Goal: Find specific page/section: Find specific page/section

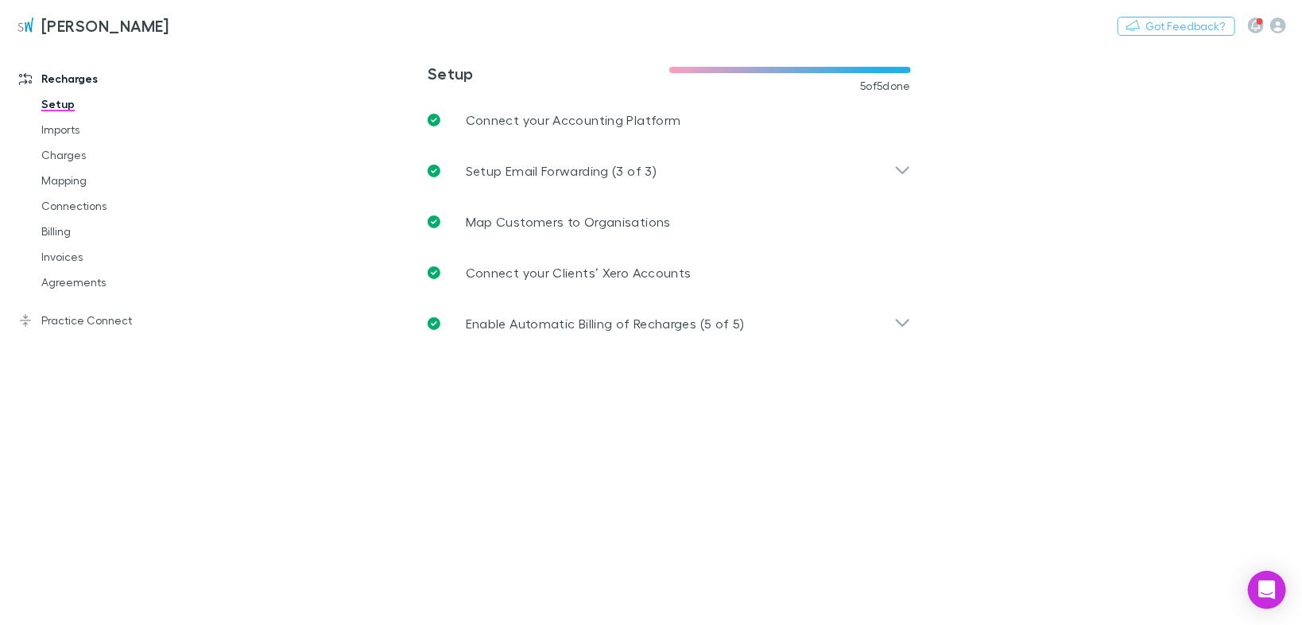
click at [67, 260] on link "Invoices" at bounding box center [116, 256] width 183 height 25
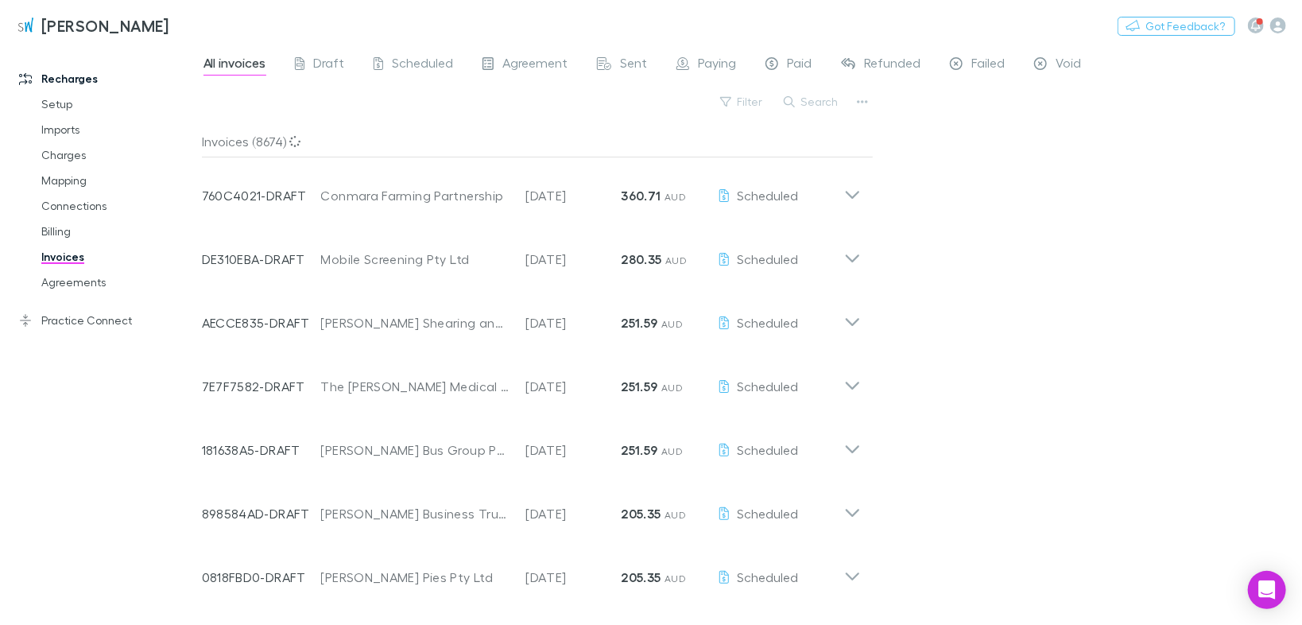
click at [816, 106] on button "Search" at bounding box center [812, 101] width 72 height 19
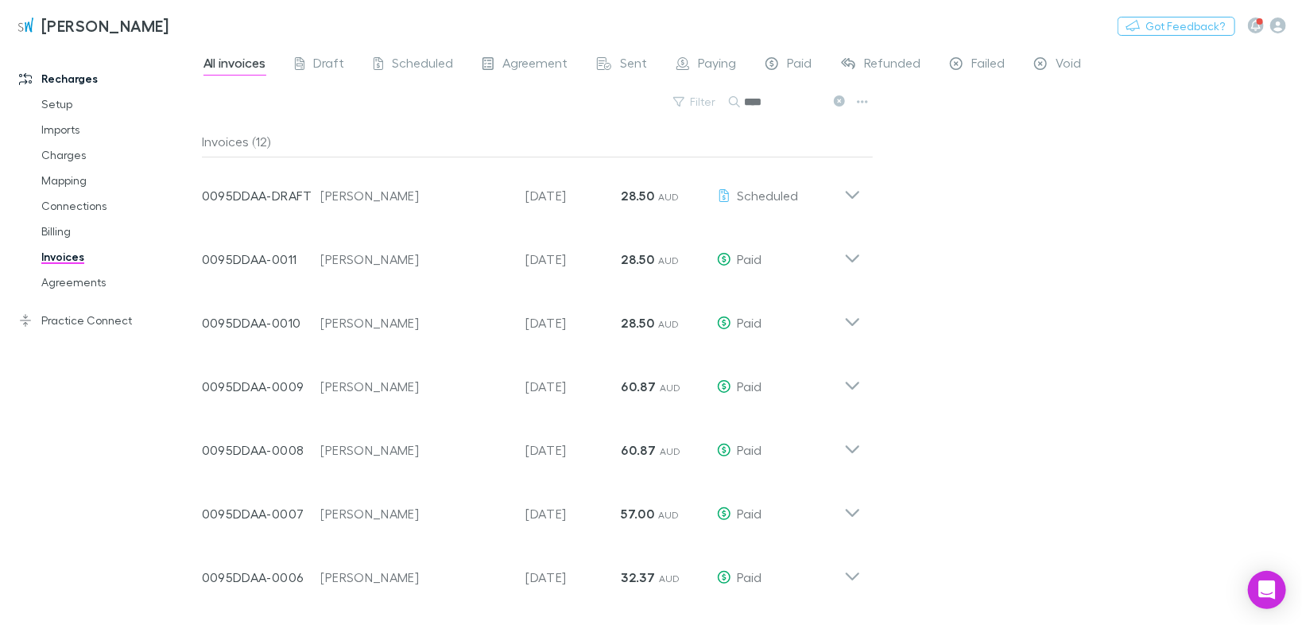
type input "****"
click at [860, 384] on div "Invoice Number 0095DDAA-0009 Customer [PERSON_NAME] Invoice Date [DATE] Amount …" at bounding box center [531, 380] width 684 height 64
click at [850, 384] on icon at bounding box center [852, 380] width 17 height 32
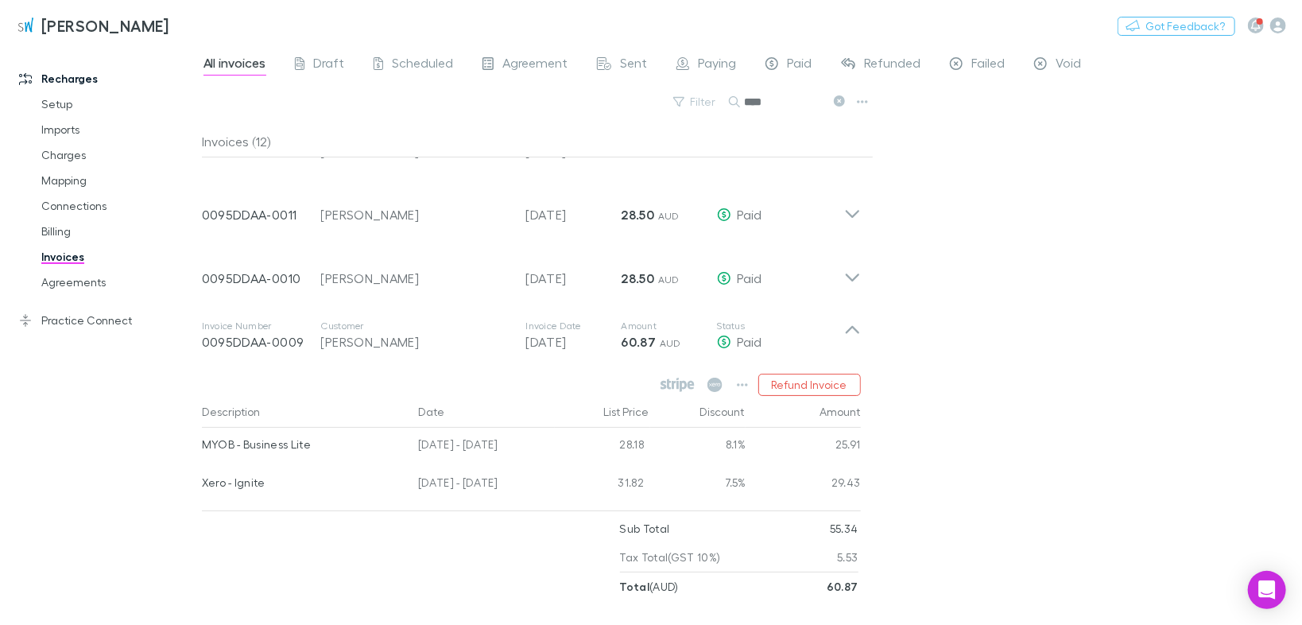
scroll to position [127, 0]
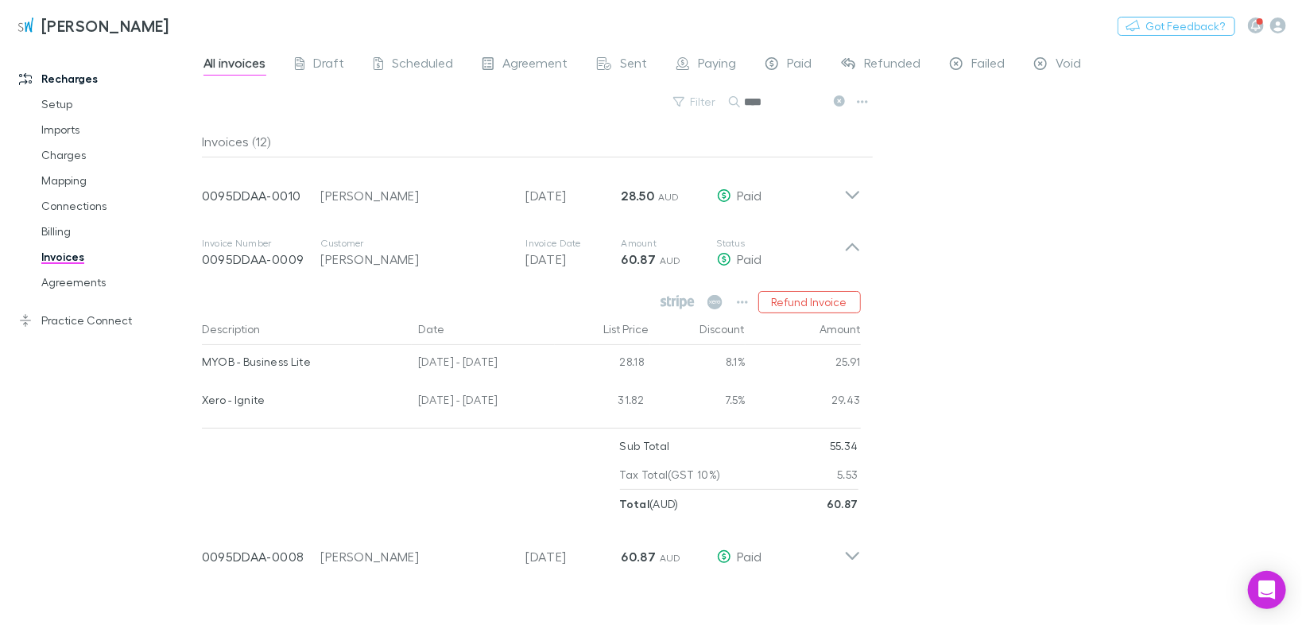
click at [854, 195] on icon at bounding box center [852, 195] width 14 height 8
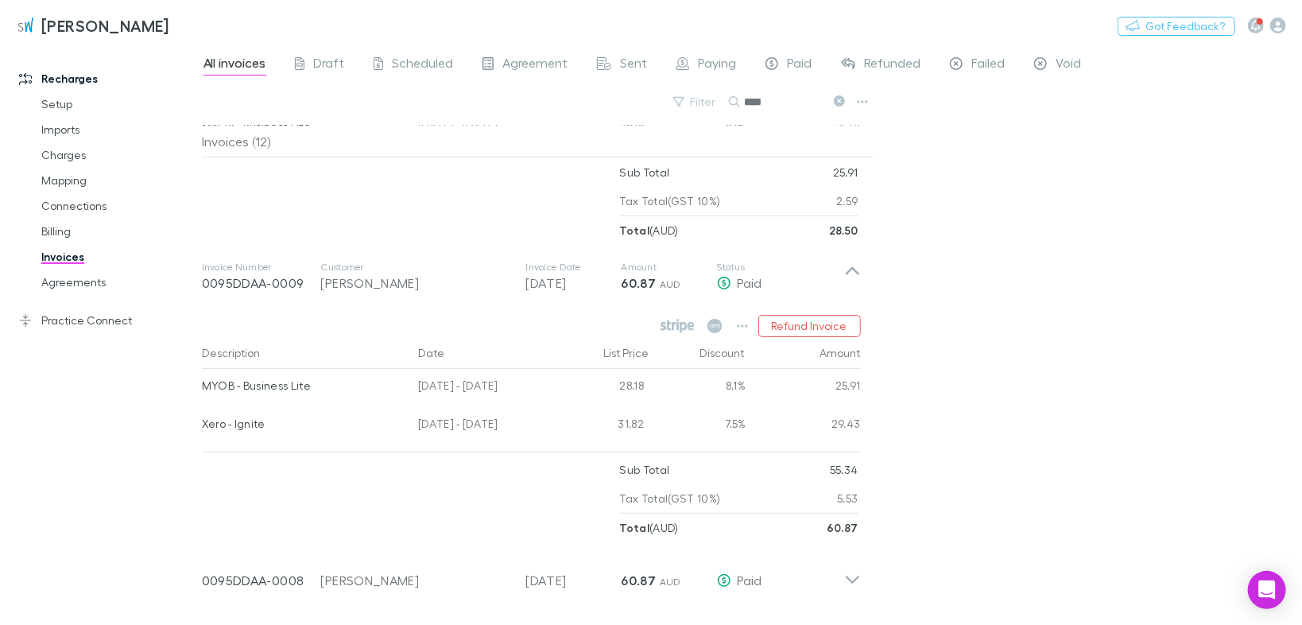
scroll to position [318, 0]
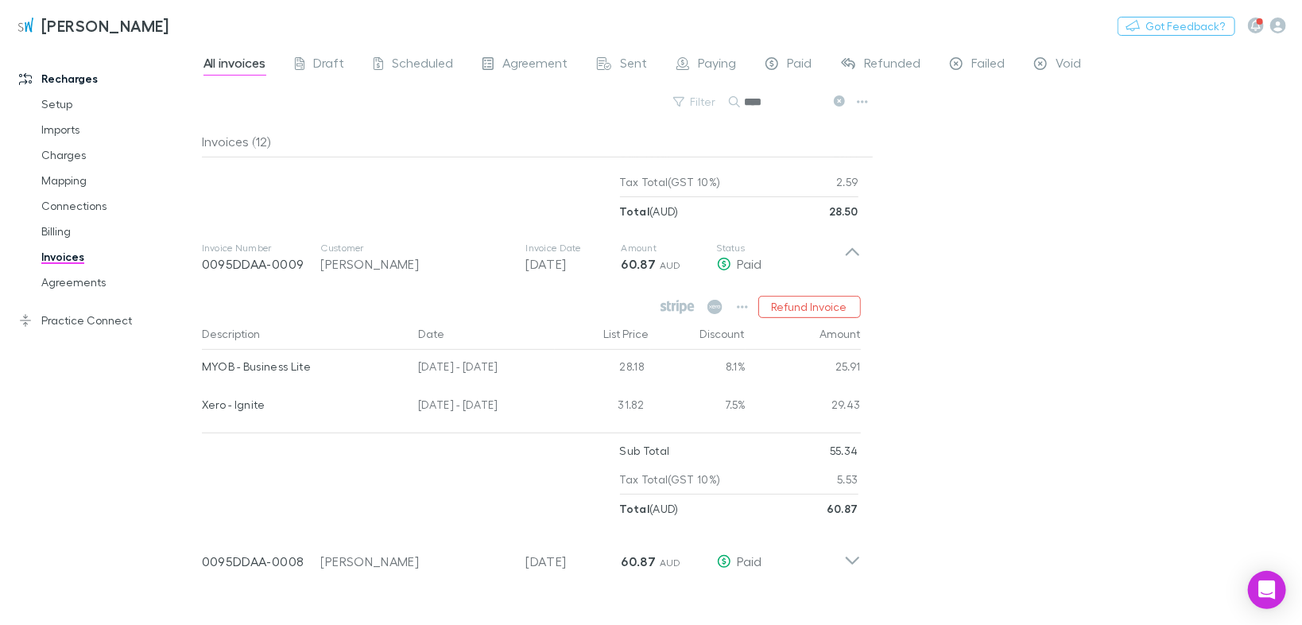
click at [852, 254] on icon at bounding box center [852, 258] width 17 height 32
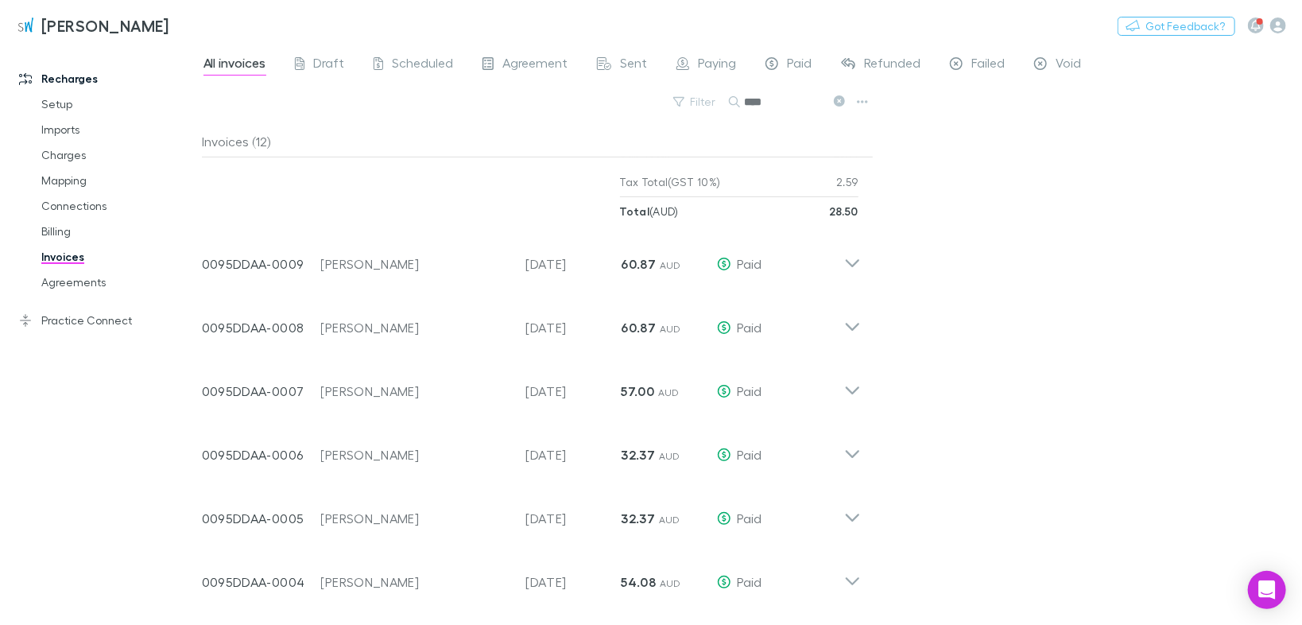
click at [850, 395] on icon at bounding box center [852, 385] width 17 height 32
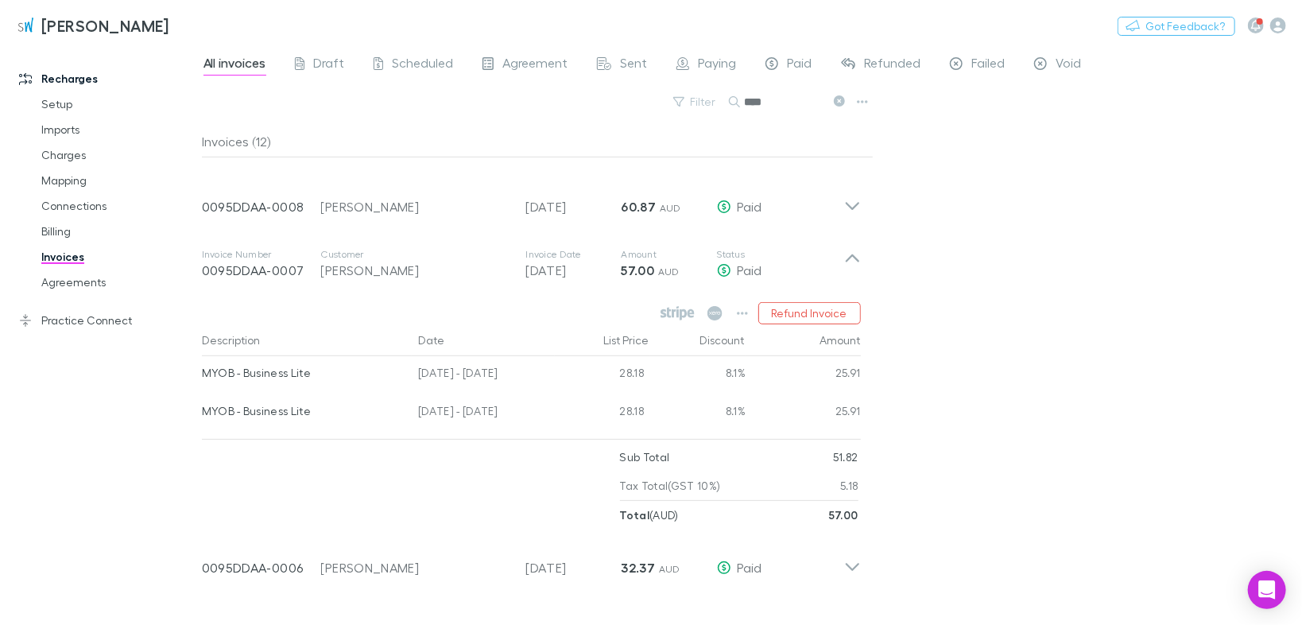
scroll to position [445, 0]
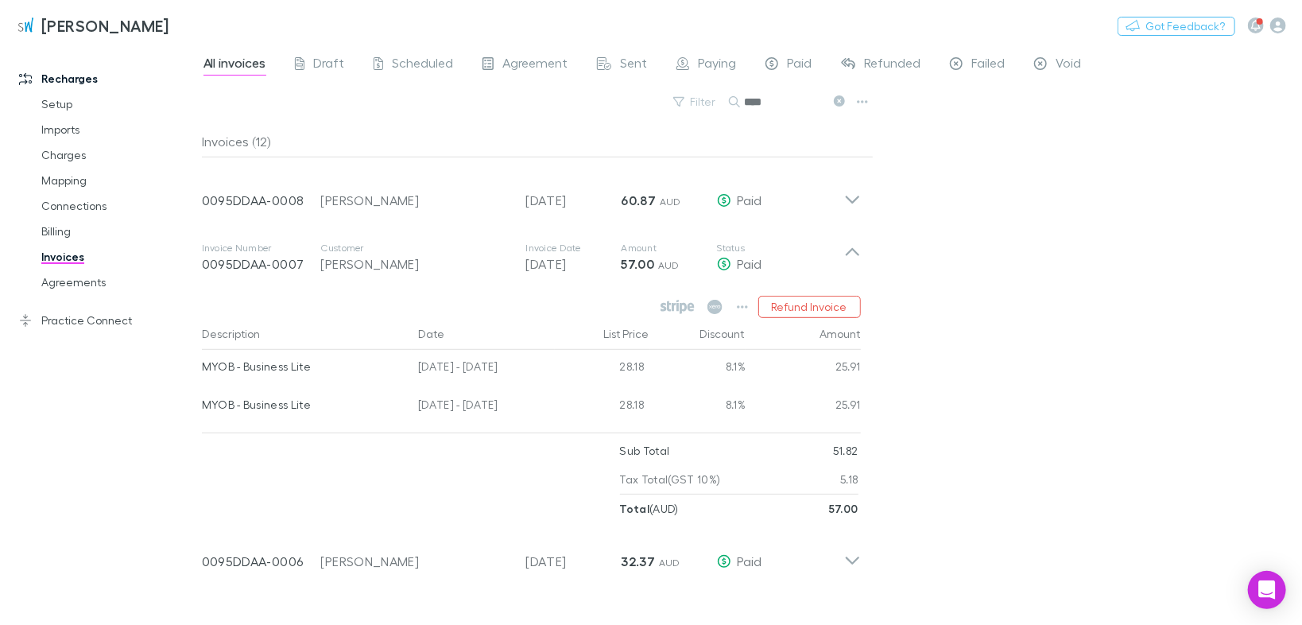
click at [854, 250] on icon at bounding box center [852, 258] width 17 height 32
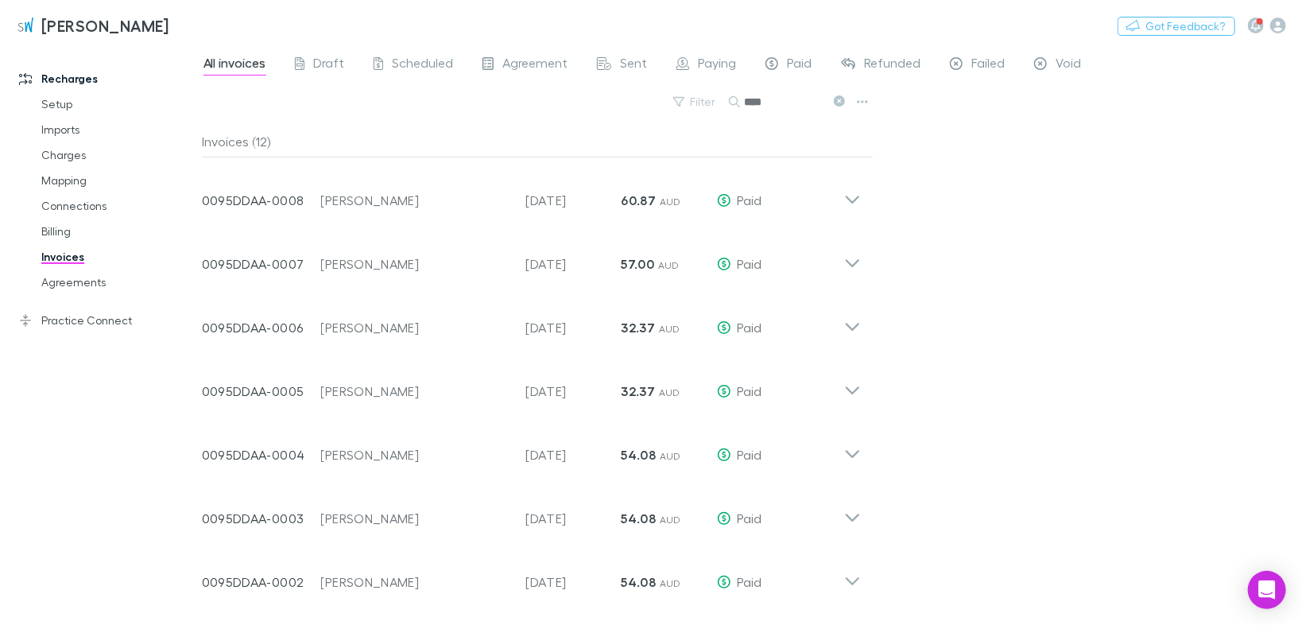
click at [857, 327] on icon at bounding box center [852, 321] width 17 height 32
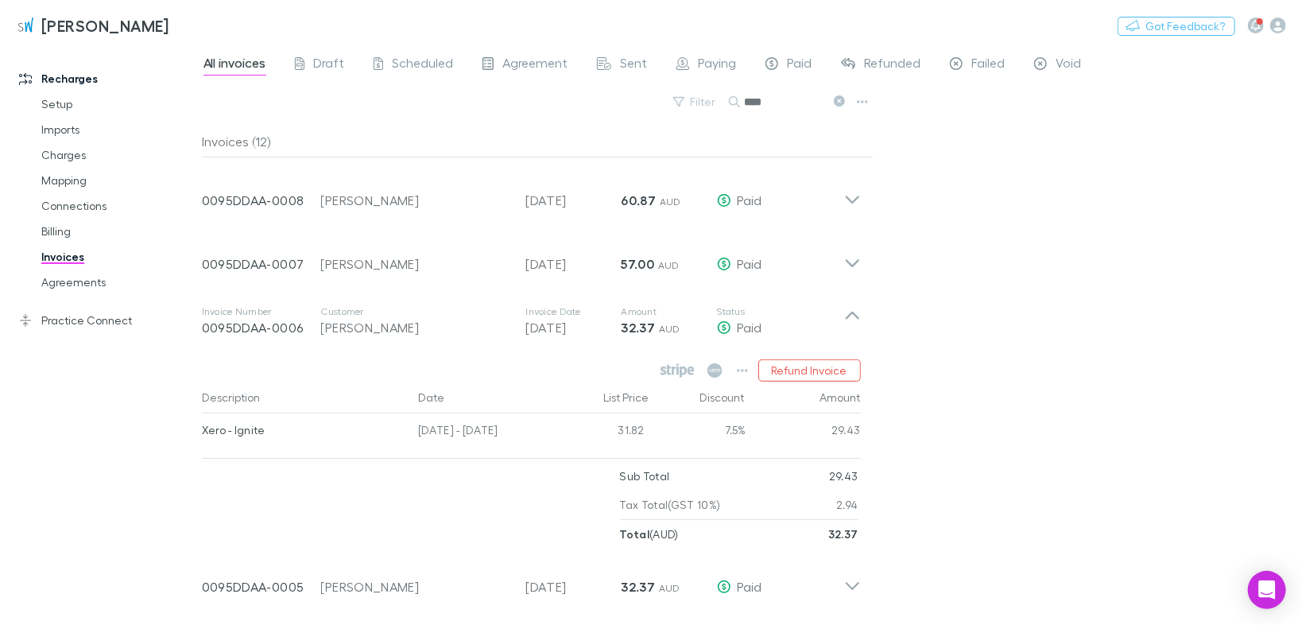
click at [857, 327] on icon at bounding box center [852, 321] width 17 height 32
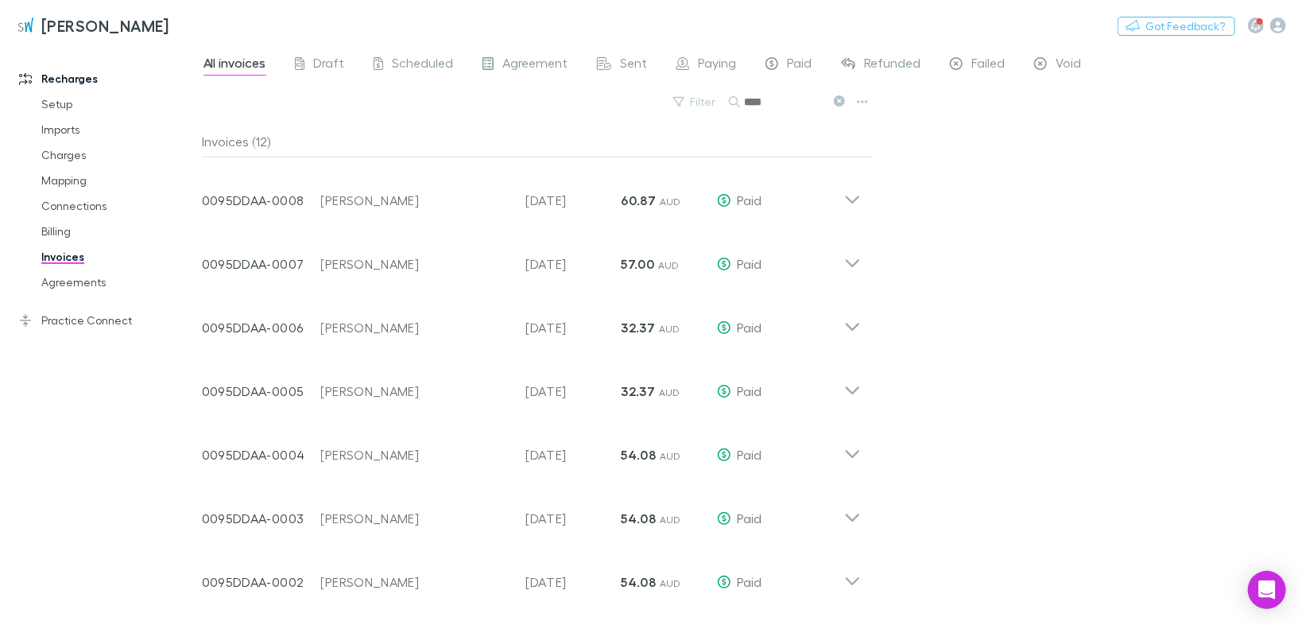
click at [856, 386] on icon at bounding box center [852, 385] width 17 height 32
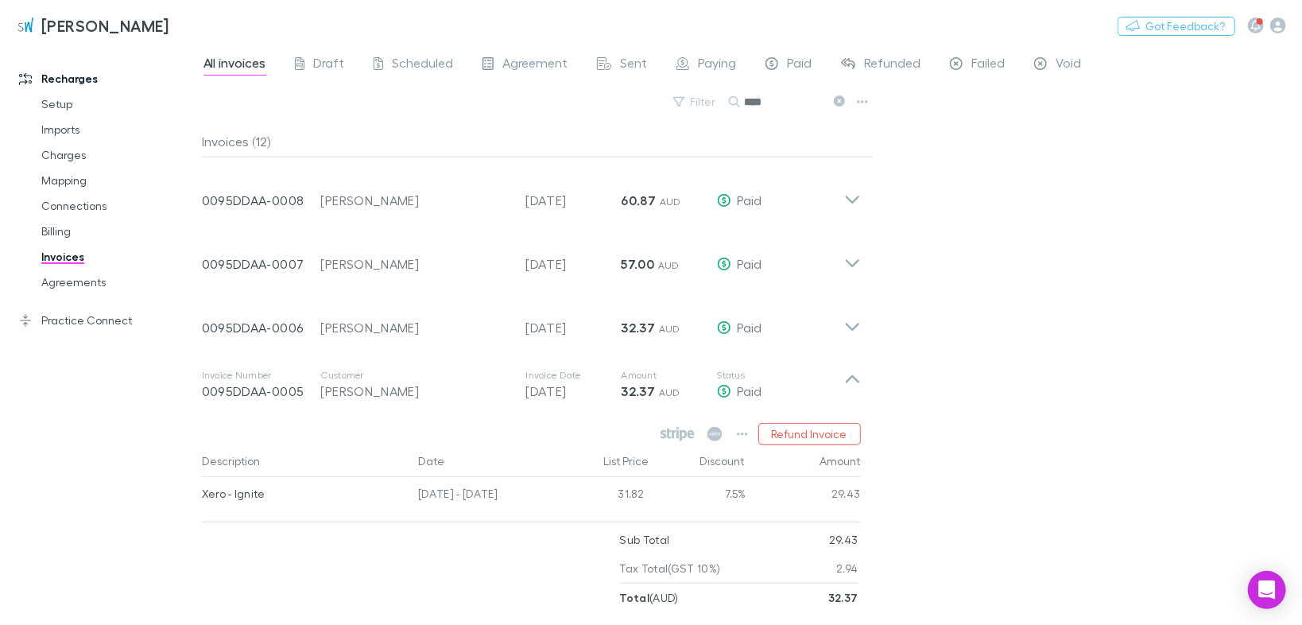
click at [857, 321] on icon at bounding box center [852, 321] width 17 height 32
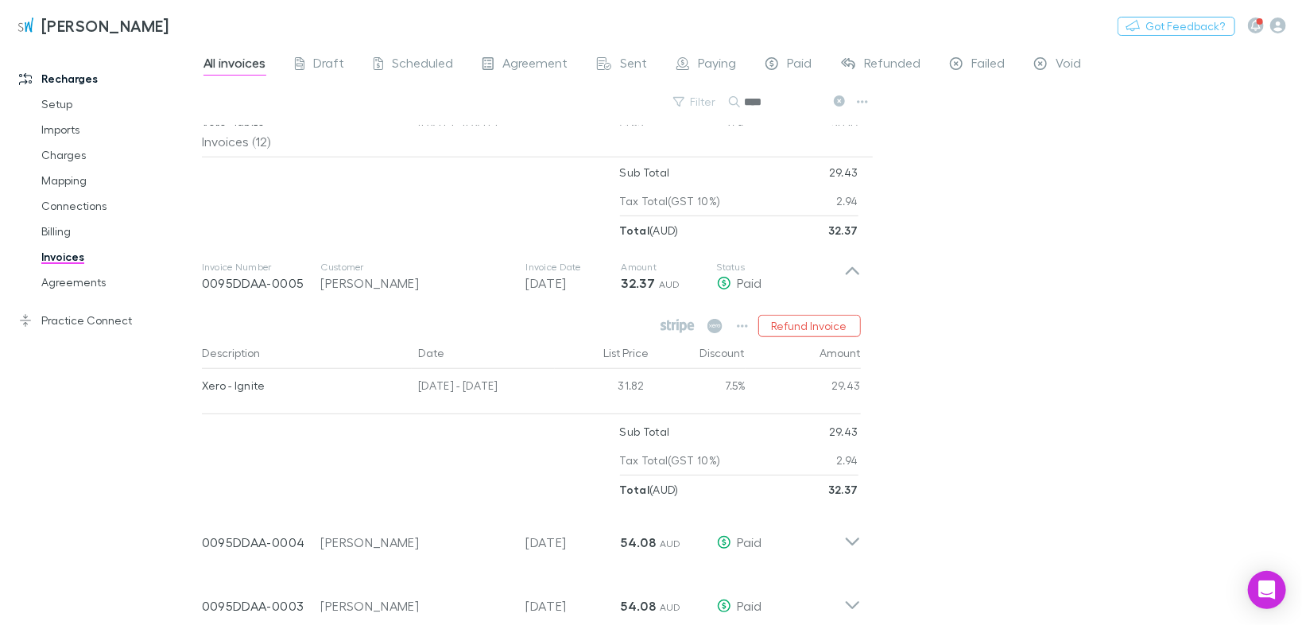
scroll to position [826, 0]
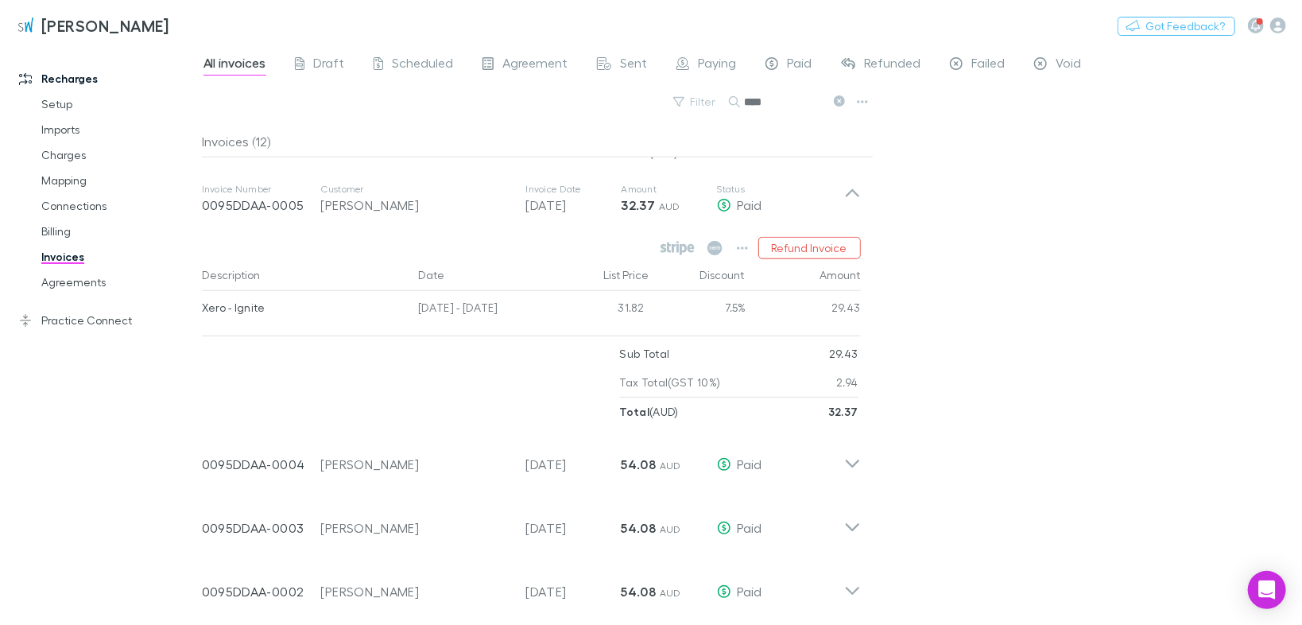
click at [847, 190] on icon at bounding box center [852, 199] width 17 height 32
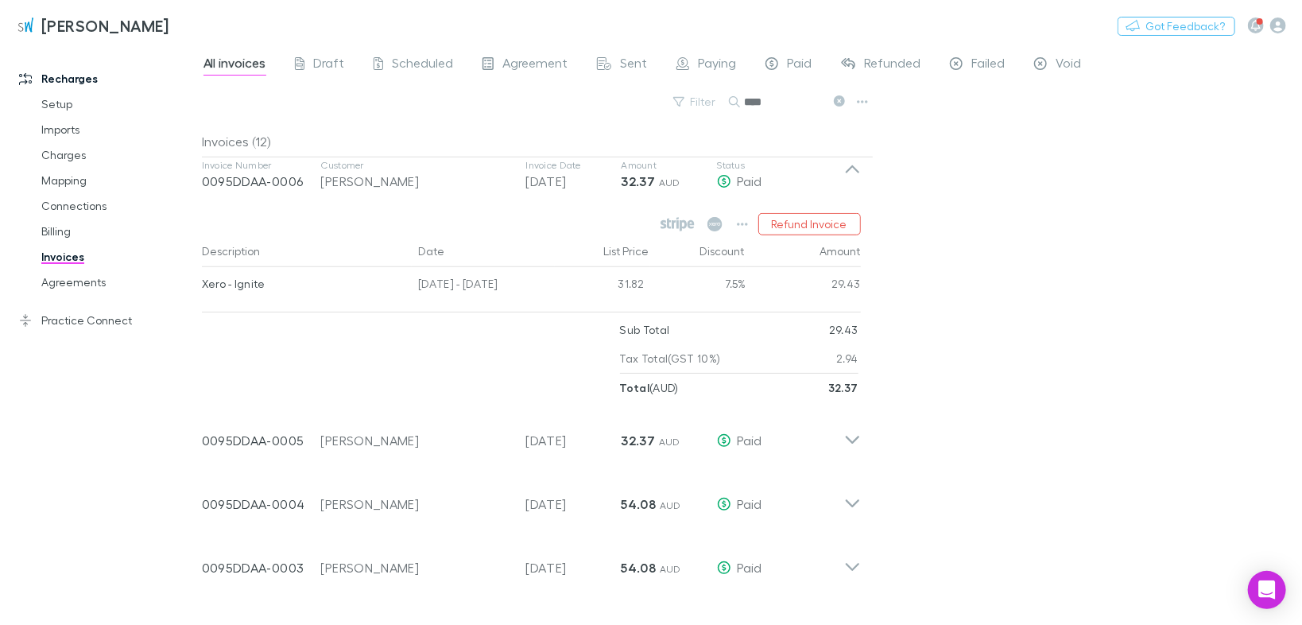
scroll to position [443, 0]
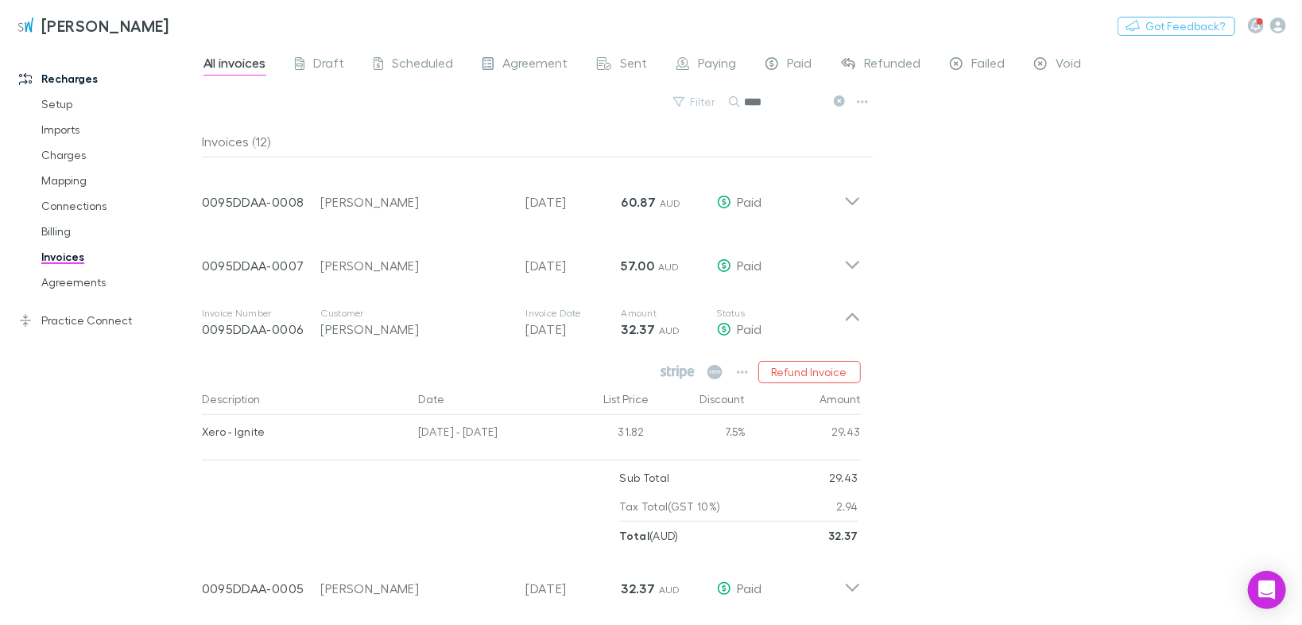
drag, startPoint x: 857, startPoint y: 312, endPoint x: 898, endPoint y: 324, distance: 42.2
click at [857, 313] on icon at bounding box center [852, 323] width 17 height 32
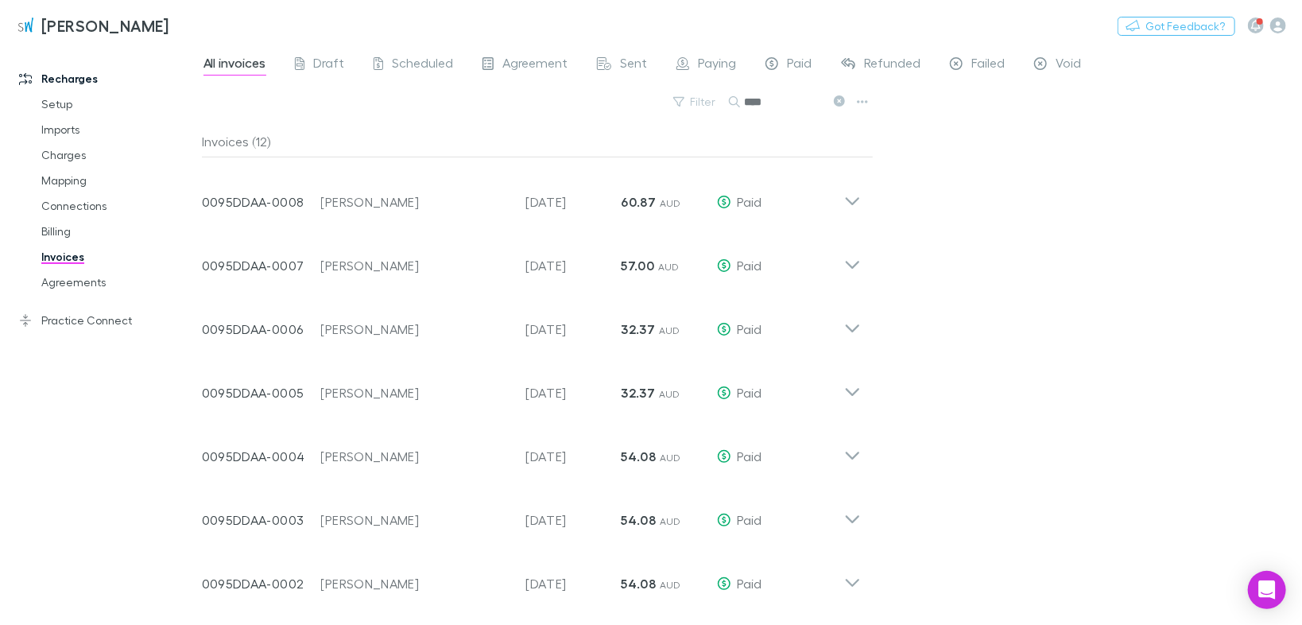
click at [853, 453] on icon at bounding box center [852, 450] width 17 height 32
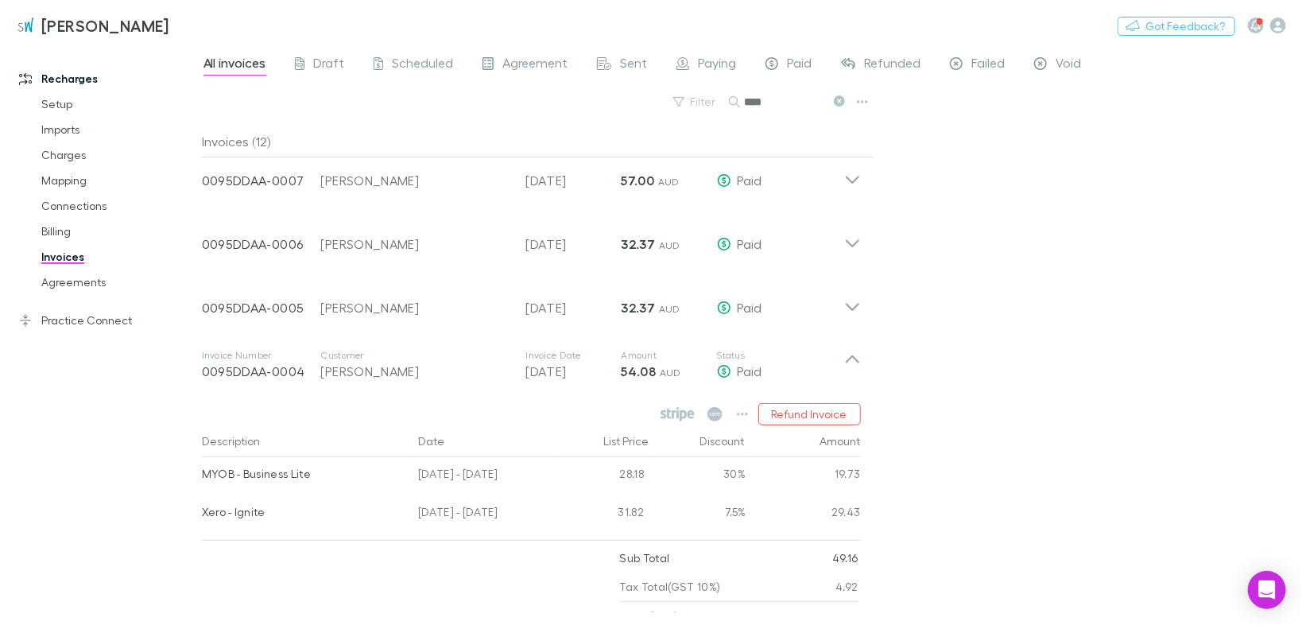
scroll to position [736, 0]
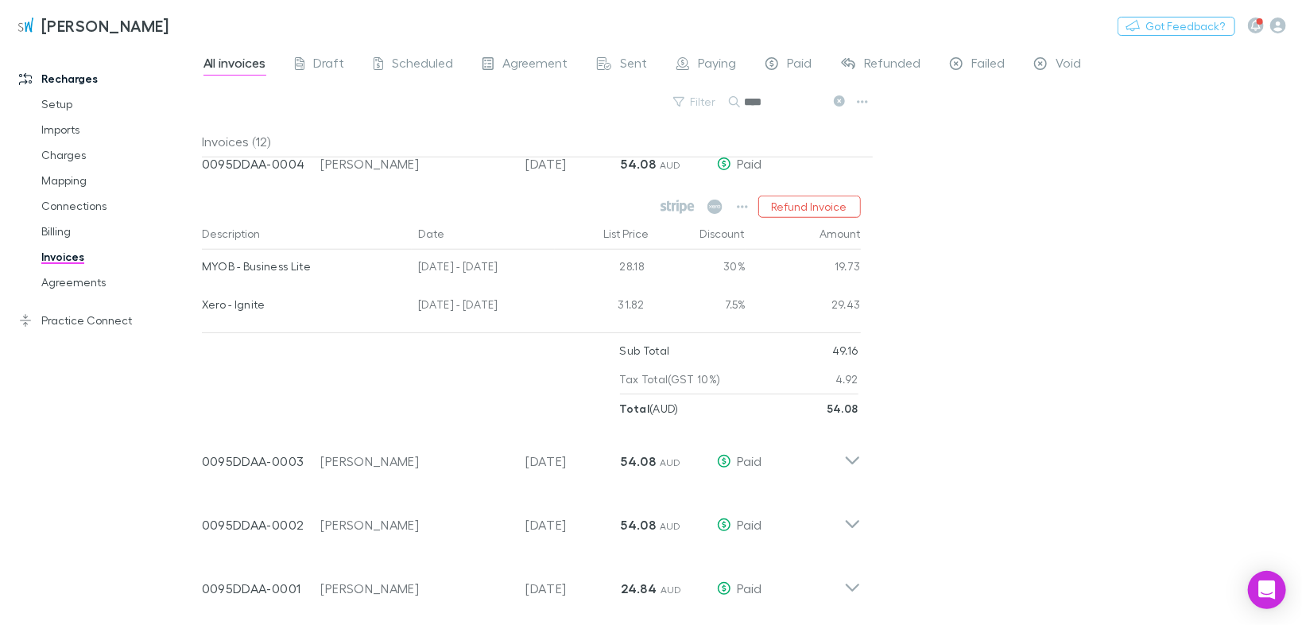
click at [852, 458] on icon at bounding box center [852, 455] width 17 height 32
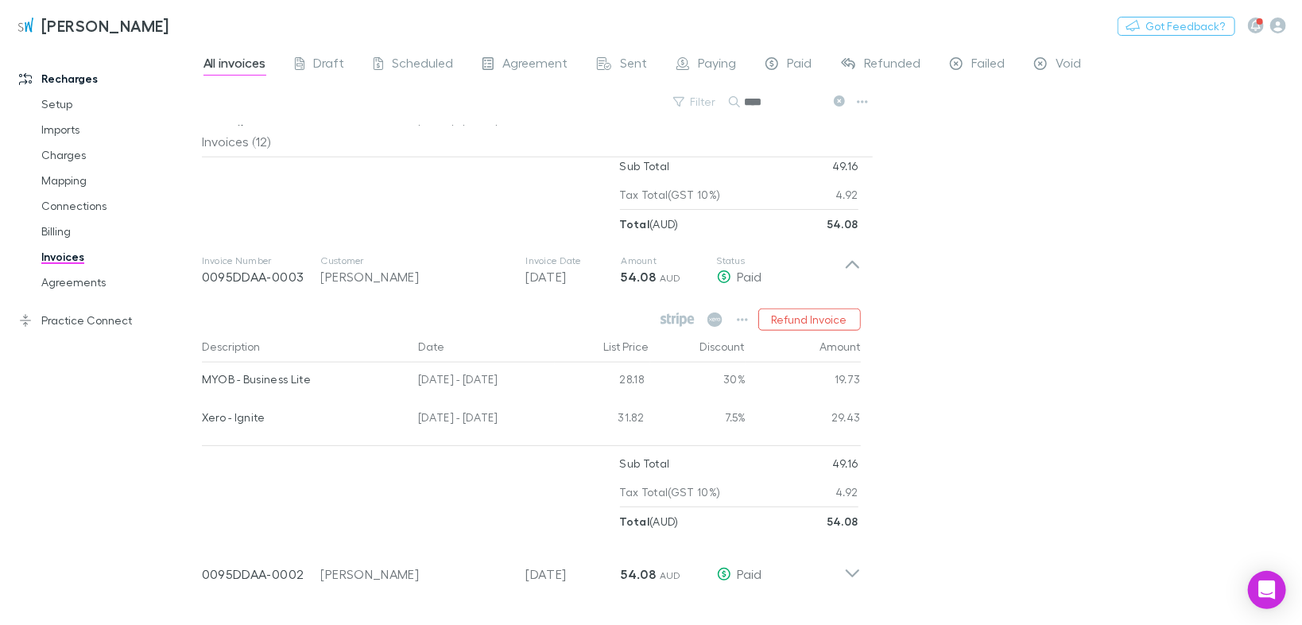
scroll to position [969, 0]
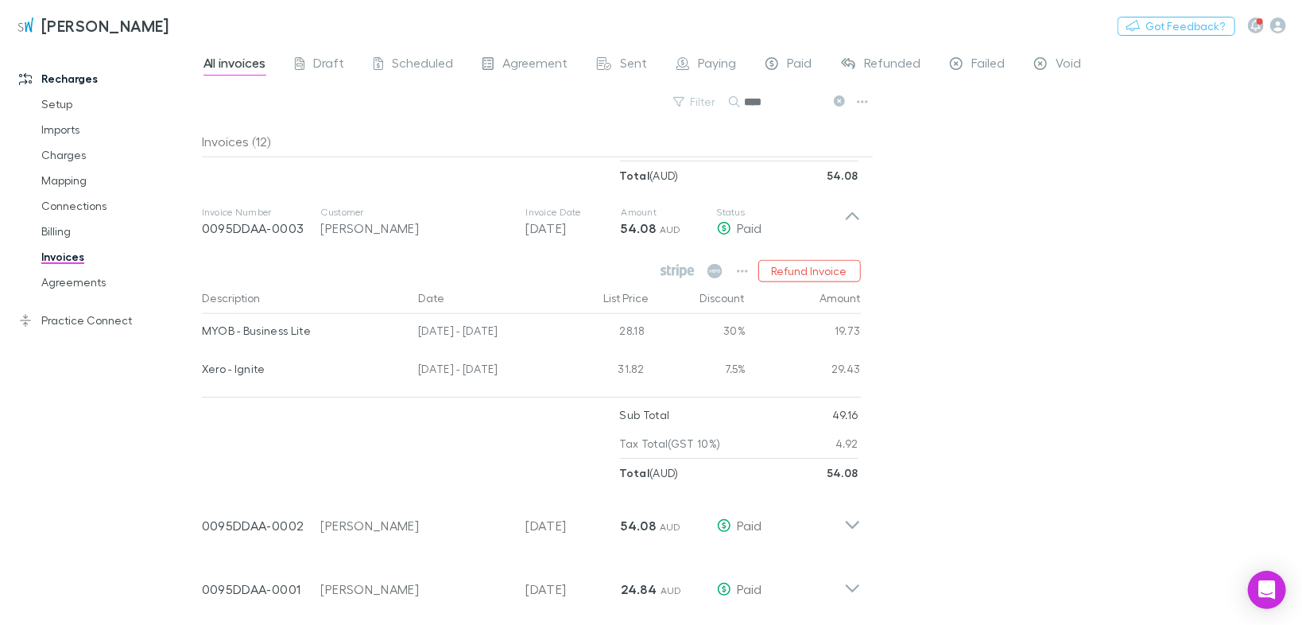
drag, startPoint x: 851, startPoint y: 521, endPoint x: 841, endPoint y: 473, distance: 49.6
click at [850, 521] on icon at bounding box center [852, 519] width 17 height 32
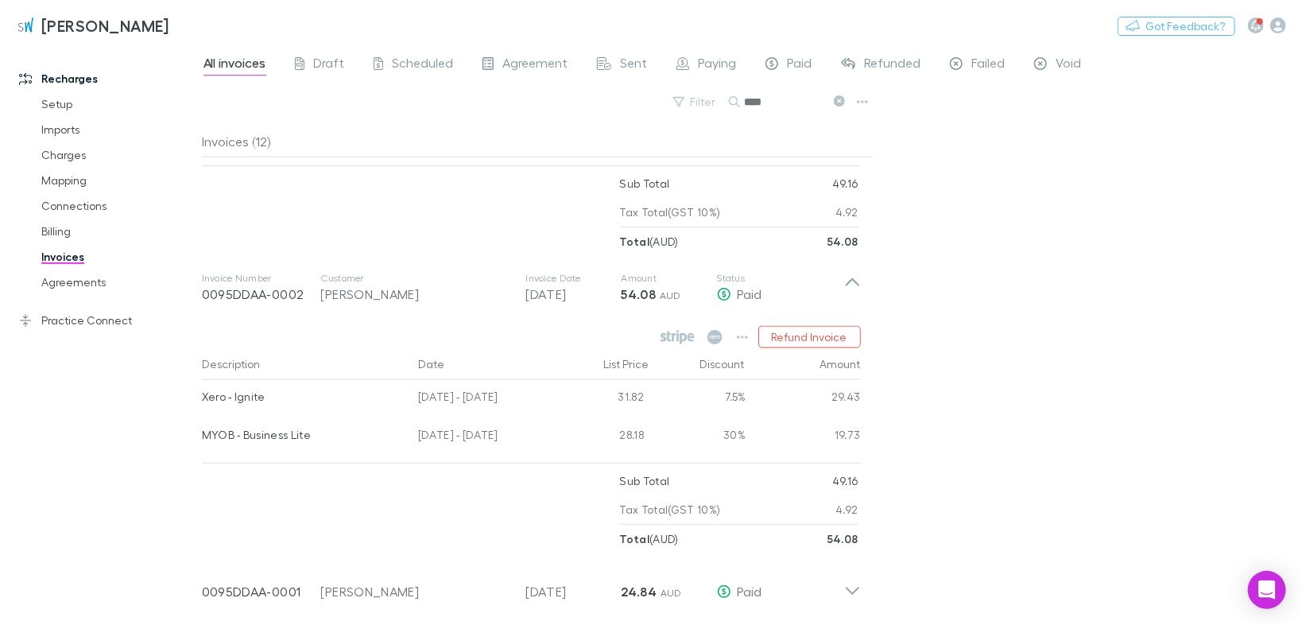
scroll to position [1202, 0]
drag, startPoint x: 852, startPoint y: 584, endPoint x: 841, endPoint y: 569, distance: 18.8
click at [852, 583] on icon at bounding box center [852, 583] width 17 height 32
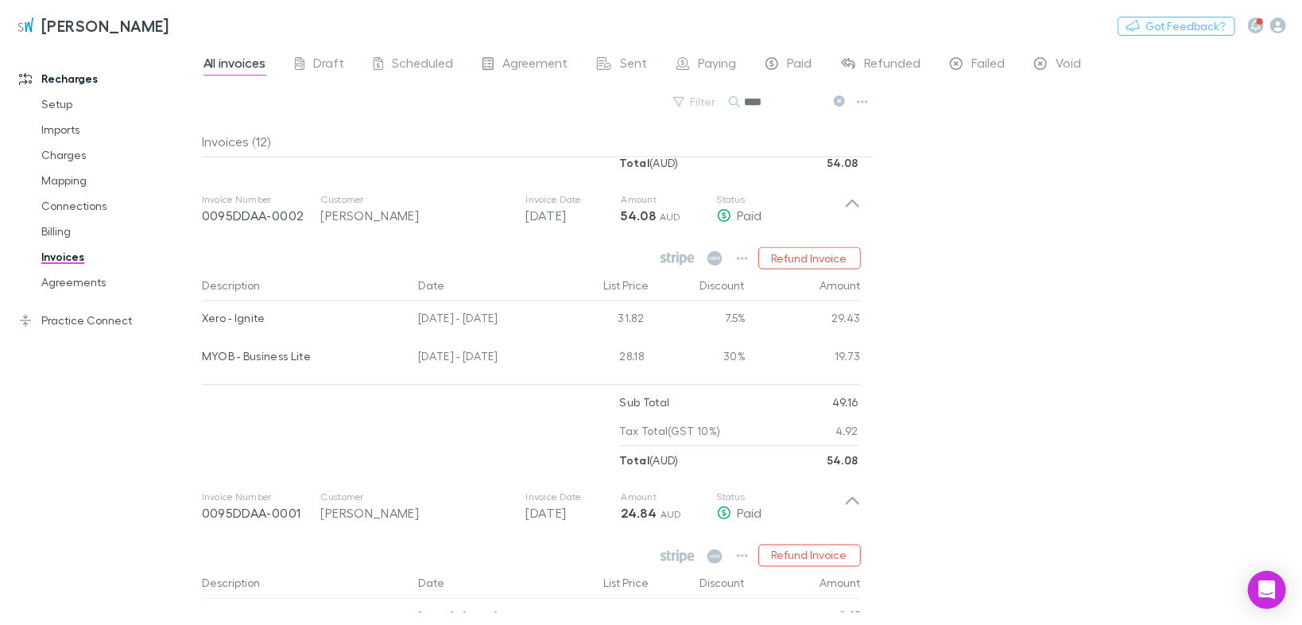
scroll to position [1435, 0]
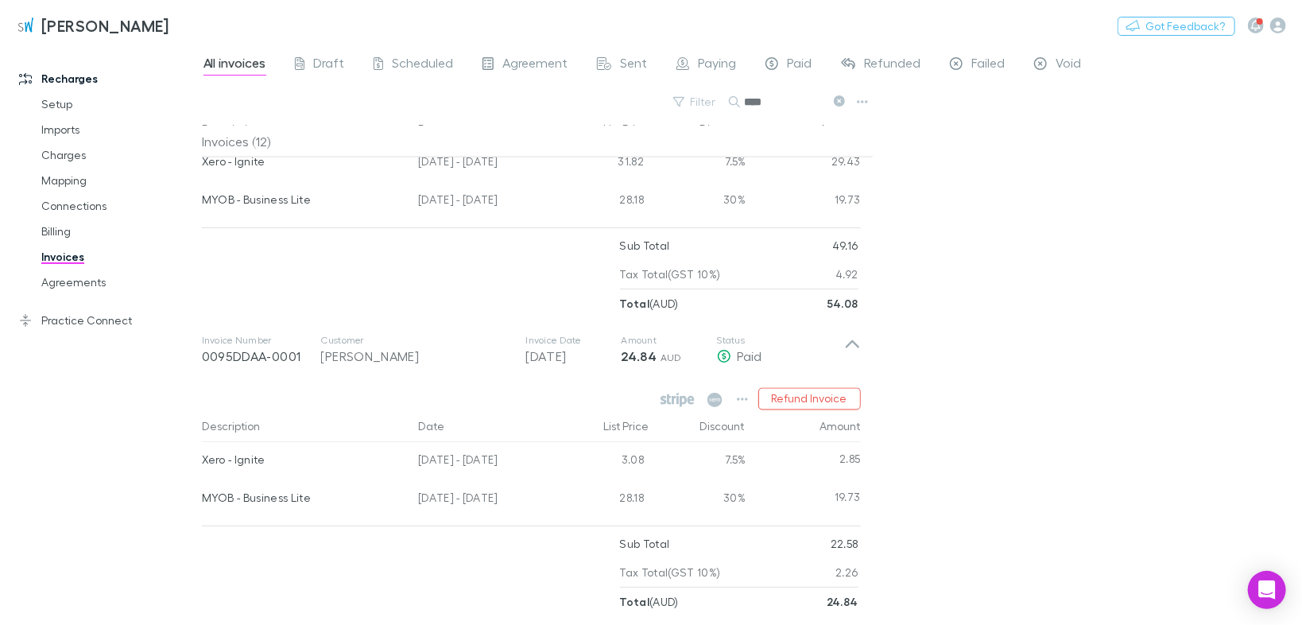
click at [853, 346] on icon at bounding box center [852, 350] width 17 height 32
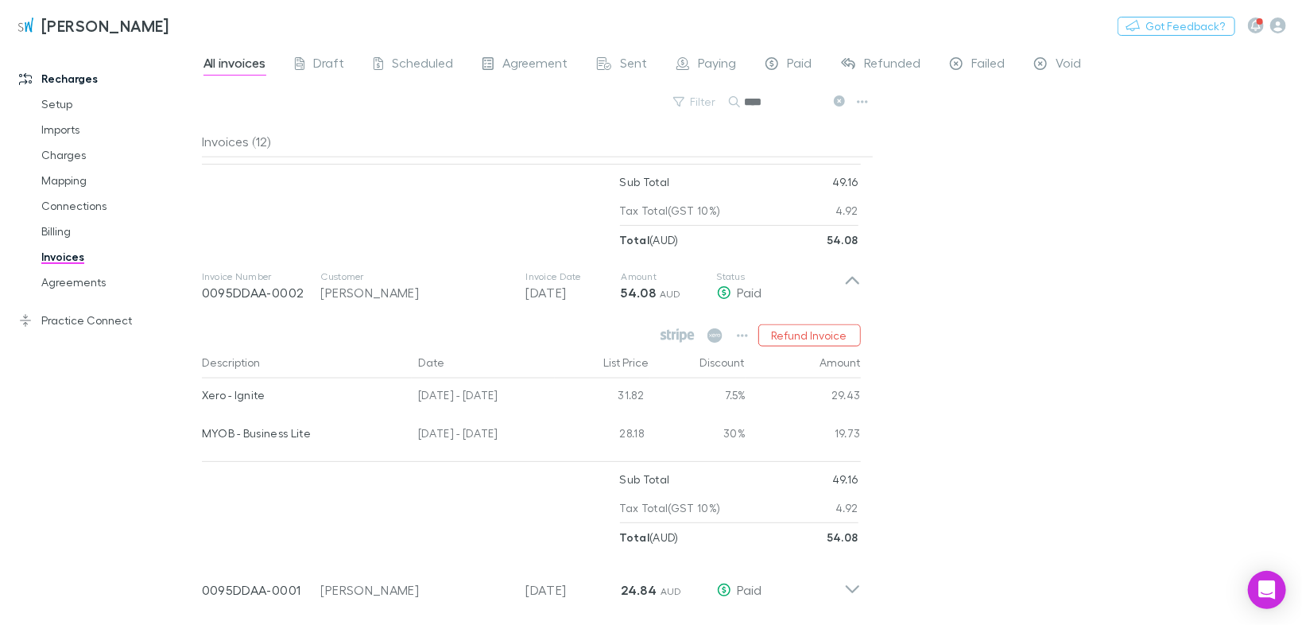
click at [853, 277] on icon at bounding box center [852, 281] width 14 height 8
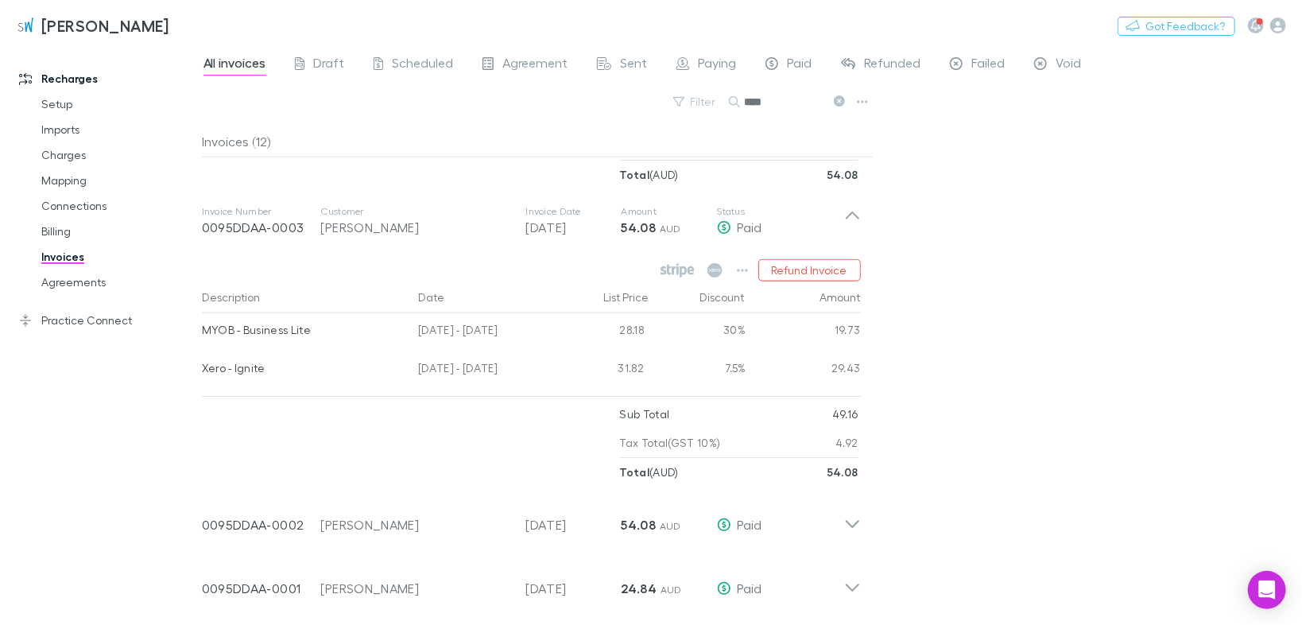
scroll to position [969, 0]
click at [846, 210] on icon at bounding box center [852, 222] width 17 height 32
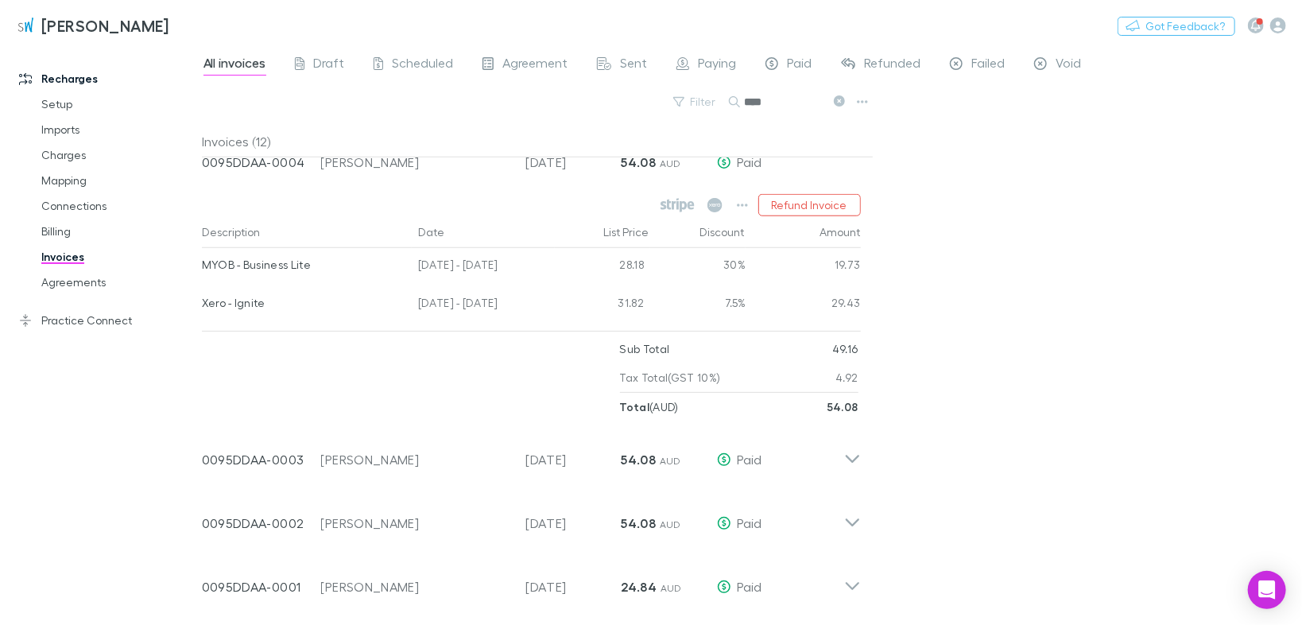
scroll to position [736, 0]
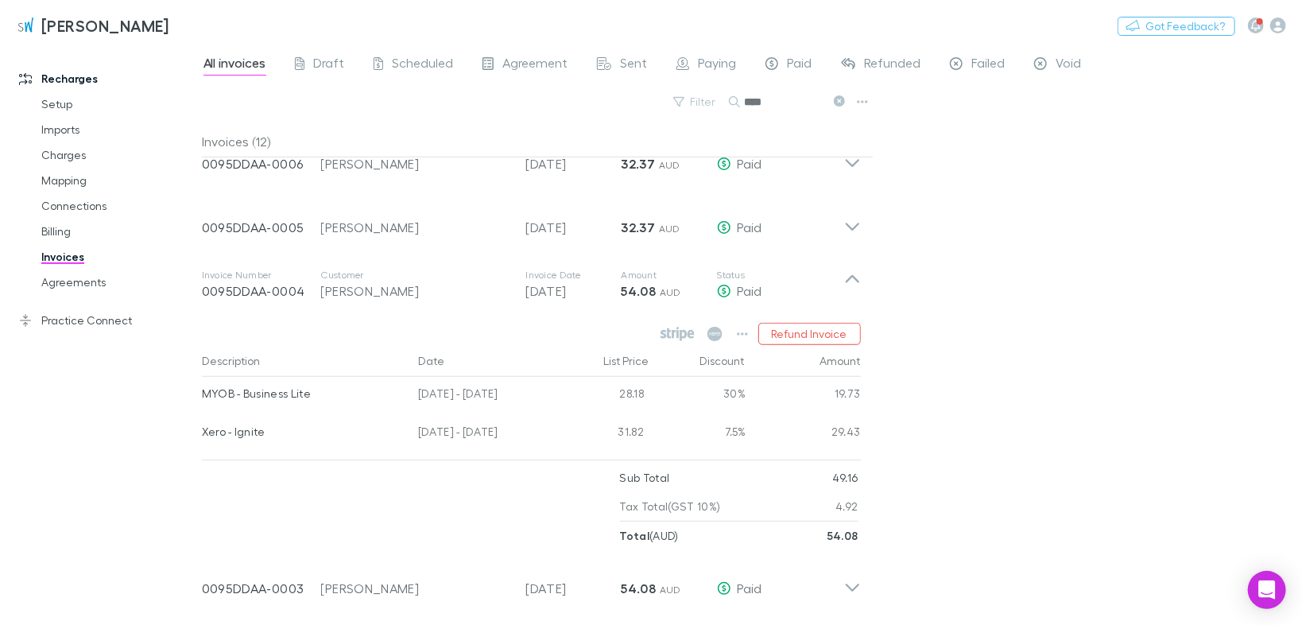
click at [850, 275] on icon at bounding box center [852, 279] width 14 height 8
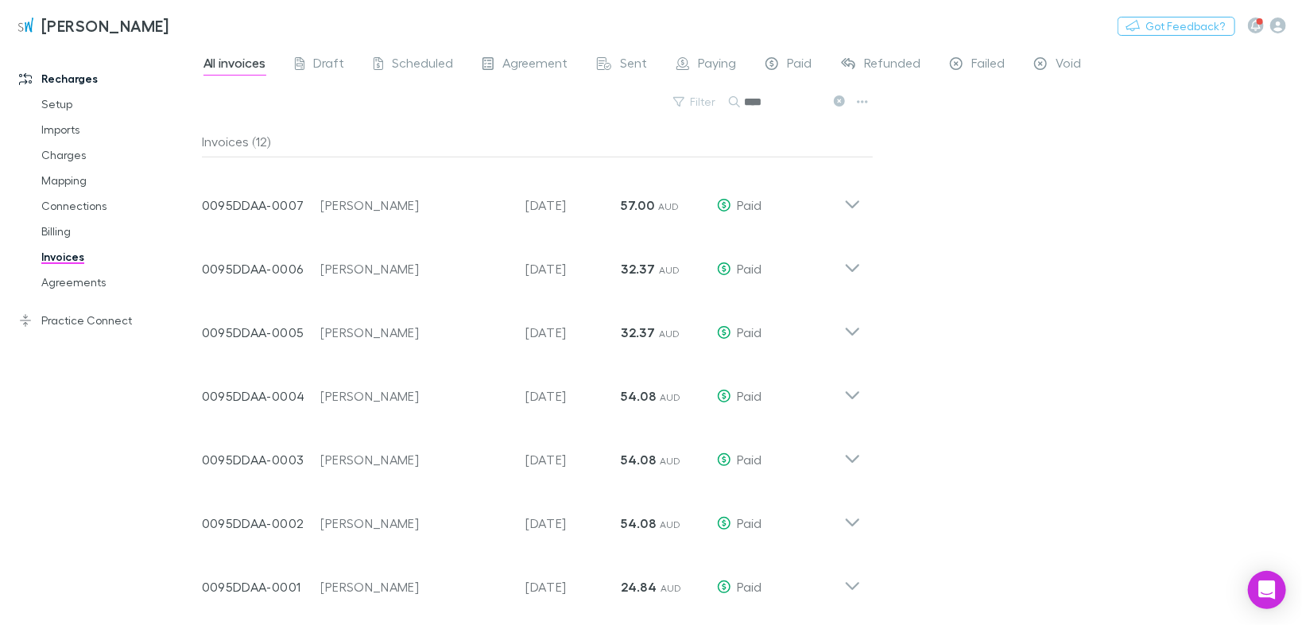
scroll to position [502, 0]
click at [855, 582] on icon at bounding box center [852, 582] width 17 height 32
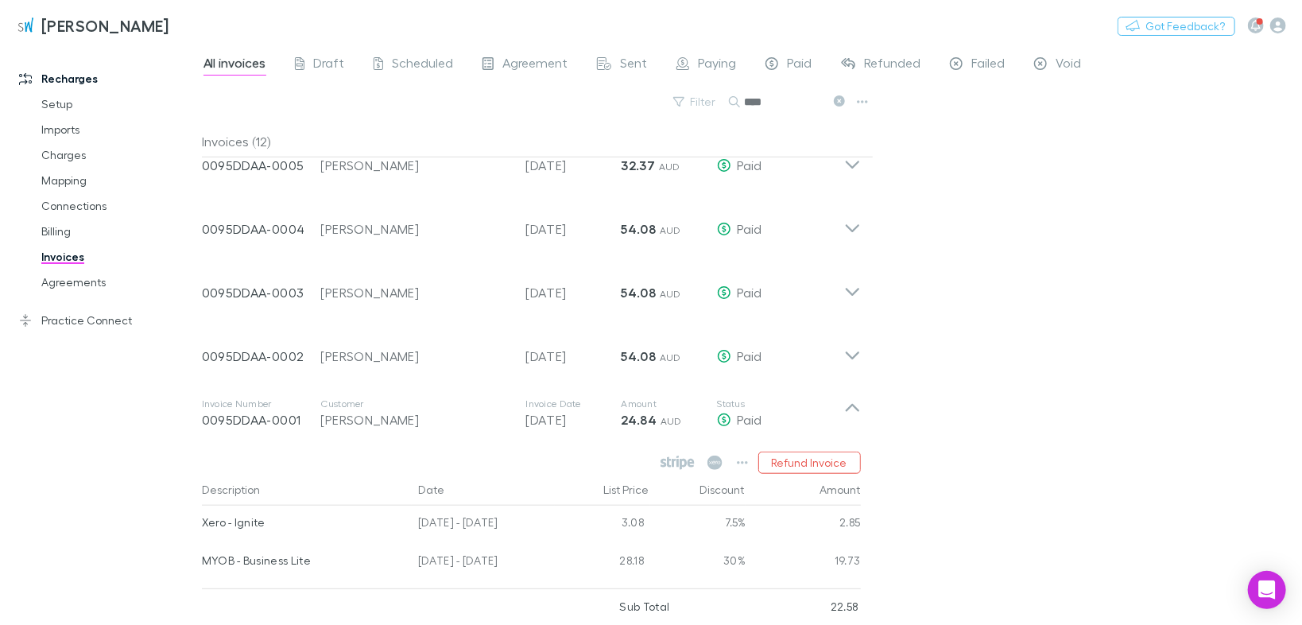
scroll to position [736, 0]
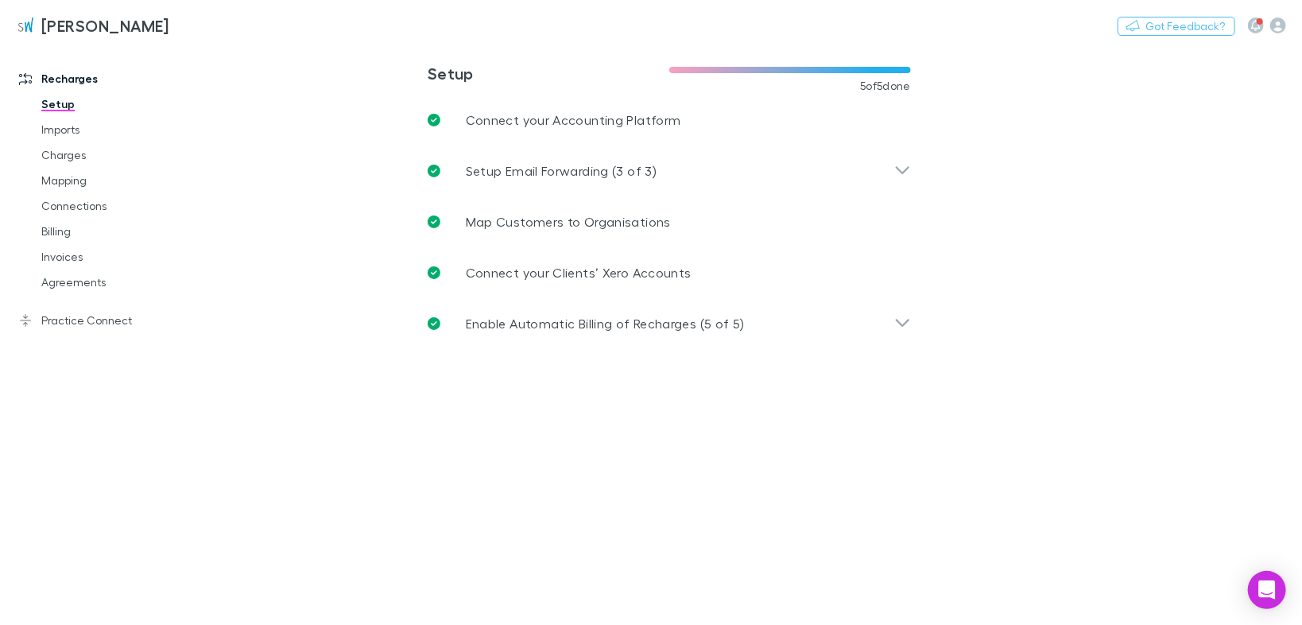
click at [52, 251] on link "Invoices" at bounding box center [116, 256] width 183 height 25
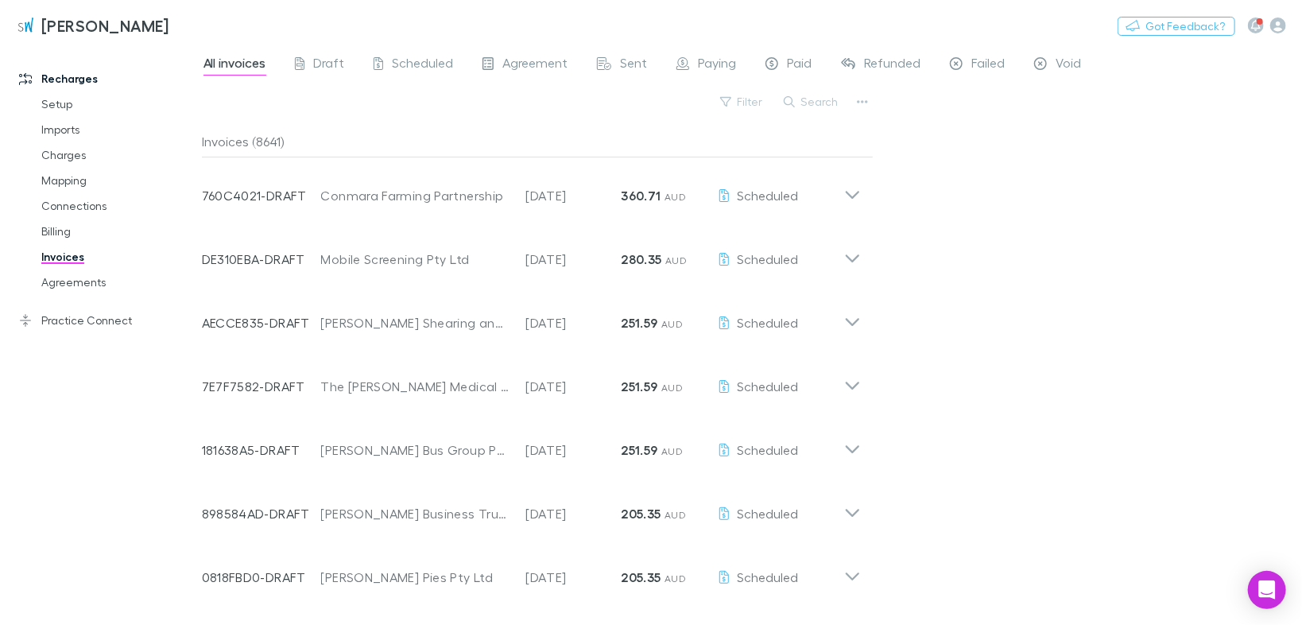
click at [798, 100] on button "Search" at bounding box center [812, 101] width 72 height 19
type input "****"
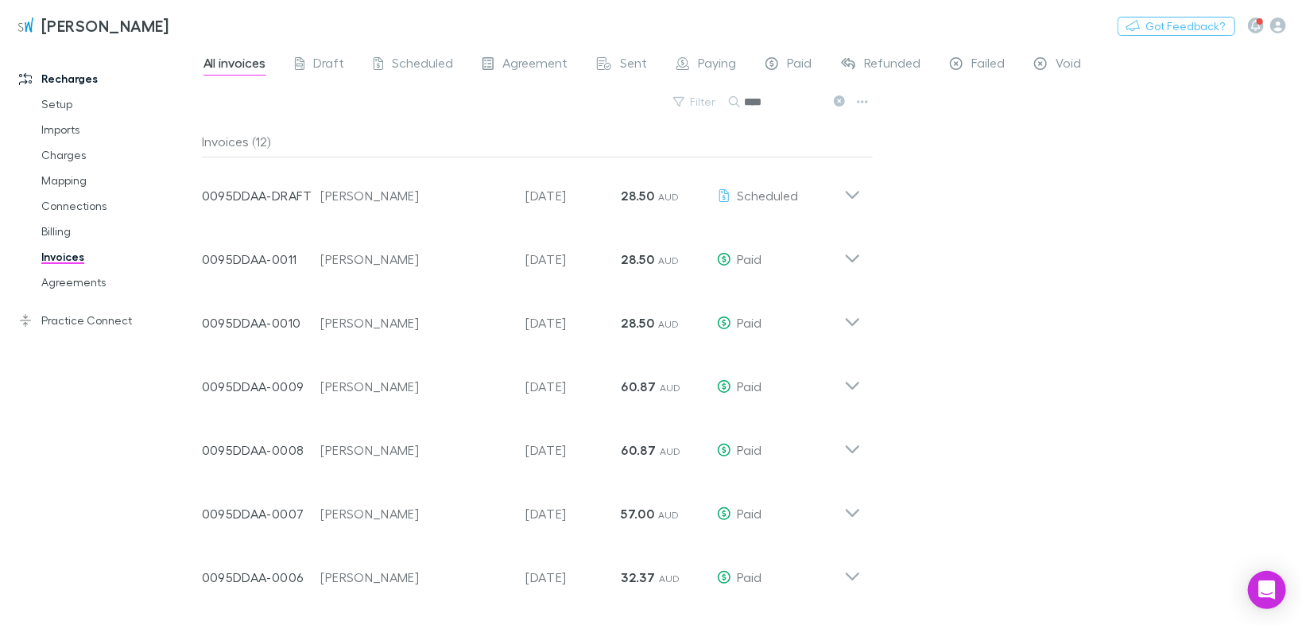
click at [847, 197] on icon at bounding box center [852, 189] width 17 height 32
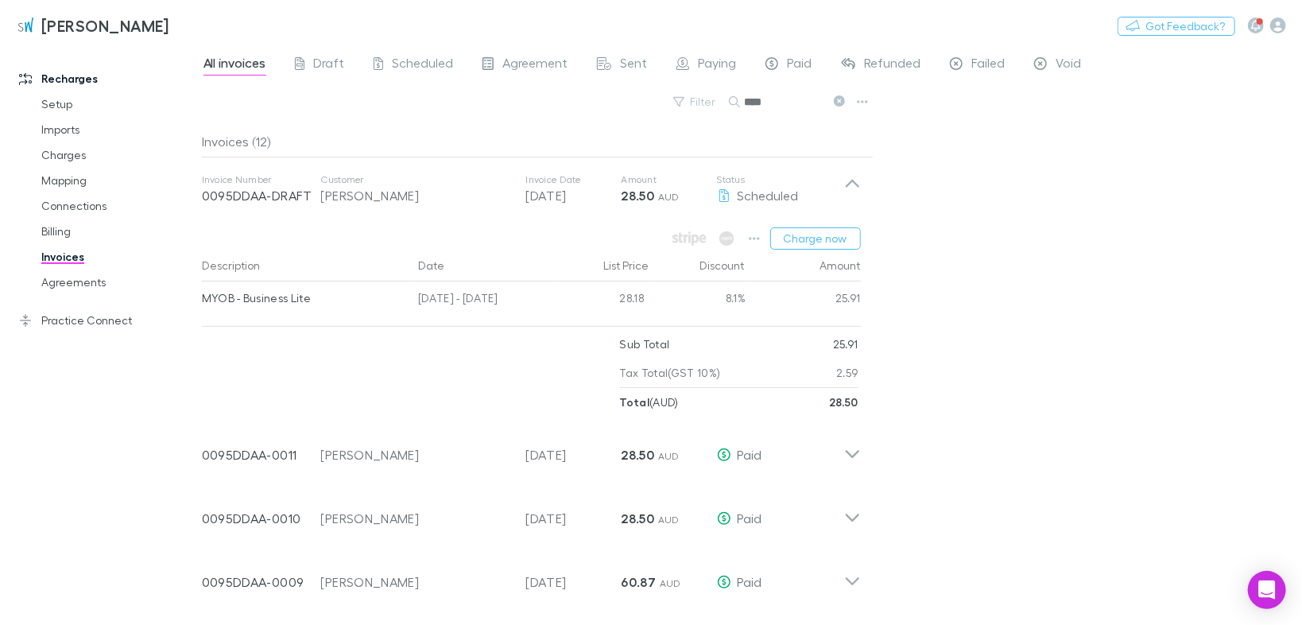
click at [848, 195] on icon at bounding box center [852, 189] width 17 height 32
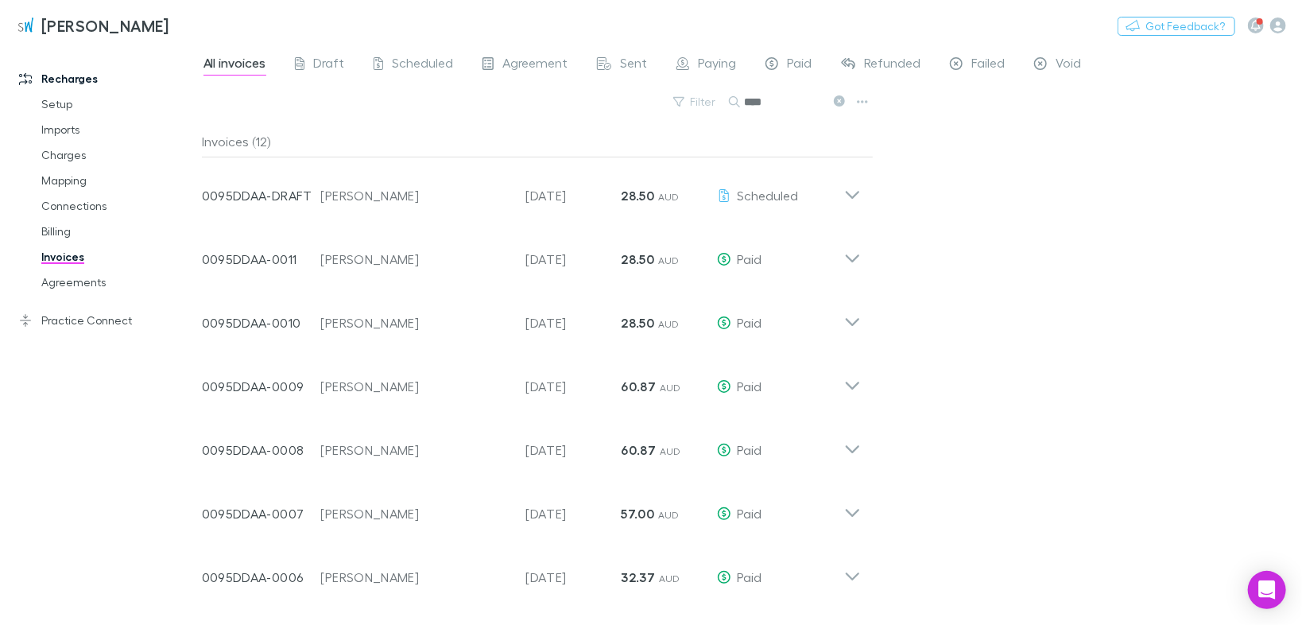
click at [852, 257] on icon at bounding box center [852, 253] width 17 height 32
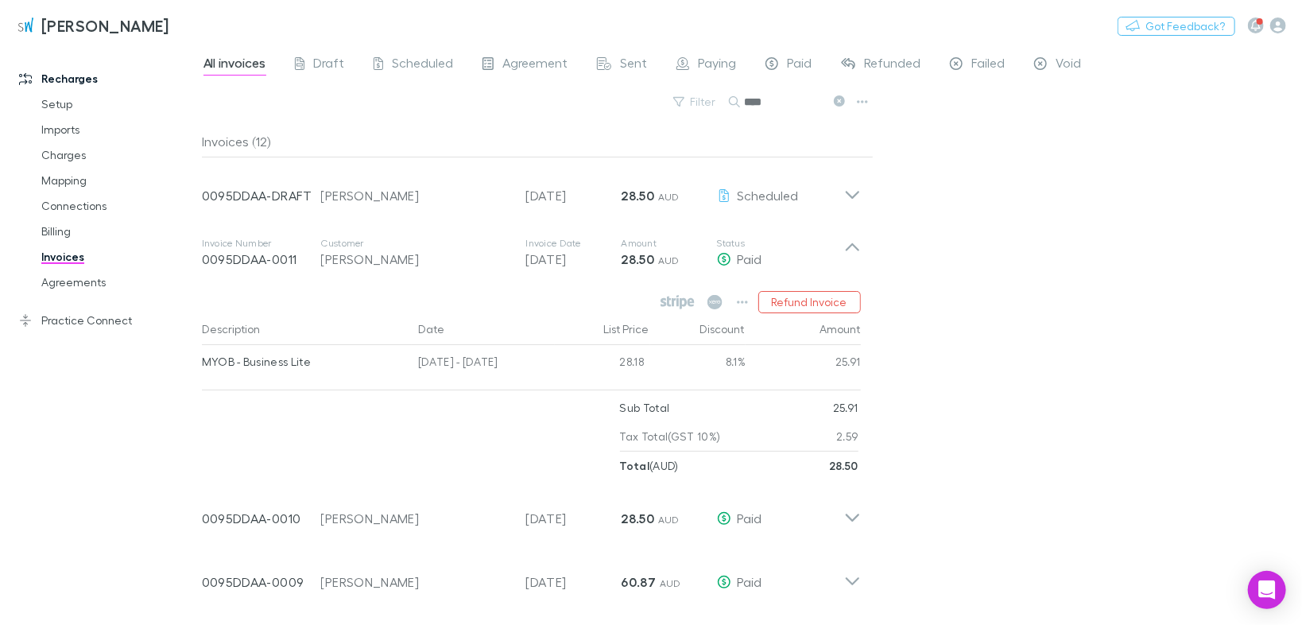
click at [852, 257] on icon at bounding box center [852, 253] width 17 height 32
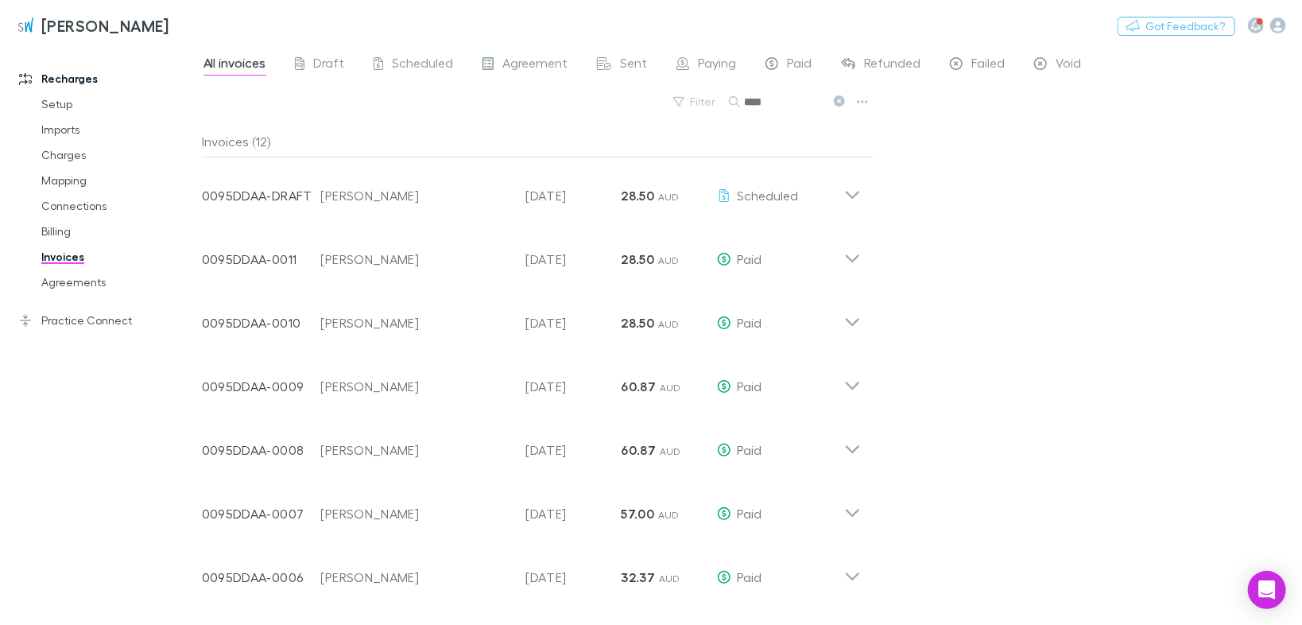
click at [861, 321] on div "Invoice Number 0095DDAA-0010 Customer [PERSON_NAME] Invoice Date [DATE] Amount …" at bounding box center [531, 316] width 684 height 64
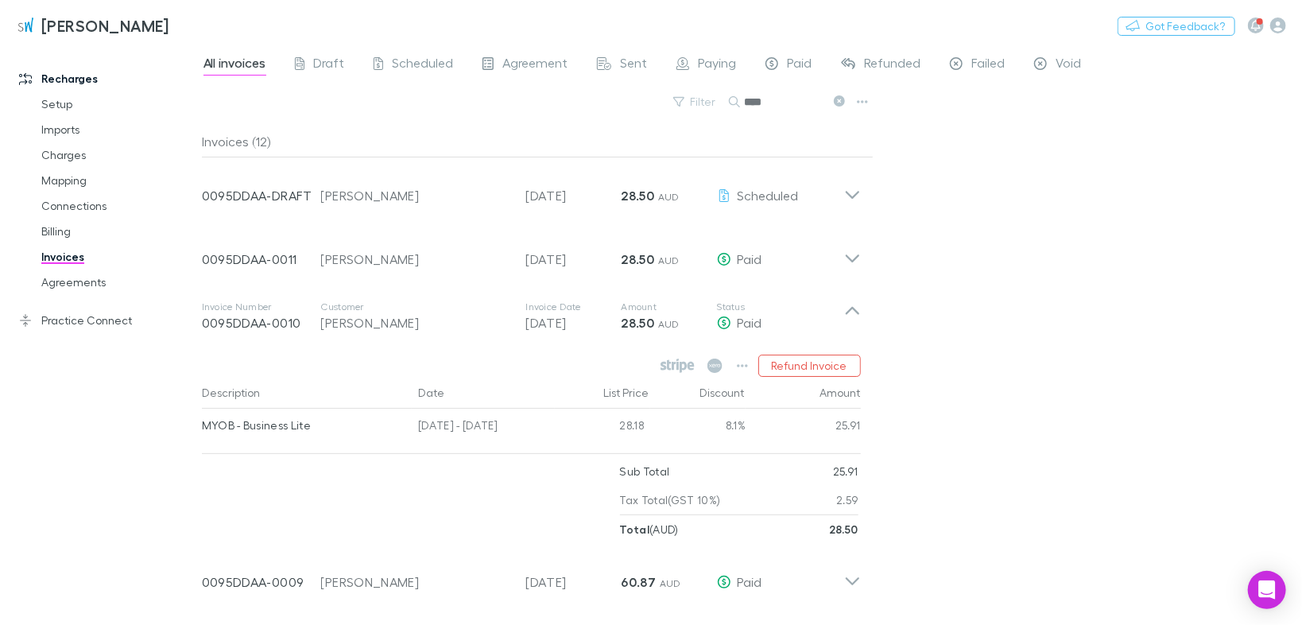
click at [861, 321] on div "Invoice Number 0095DDAA-0010 Customer [PERSON_NAME] Invoice Date [DATE] Amount …" at bounding box center [531, 316] width 684 height 64
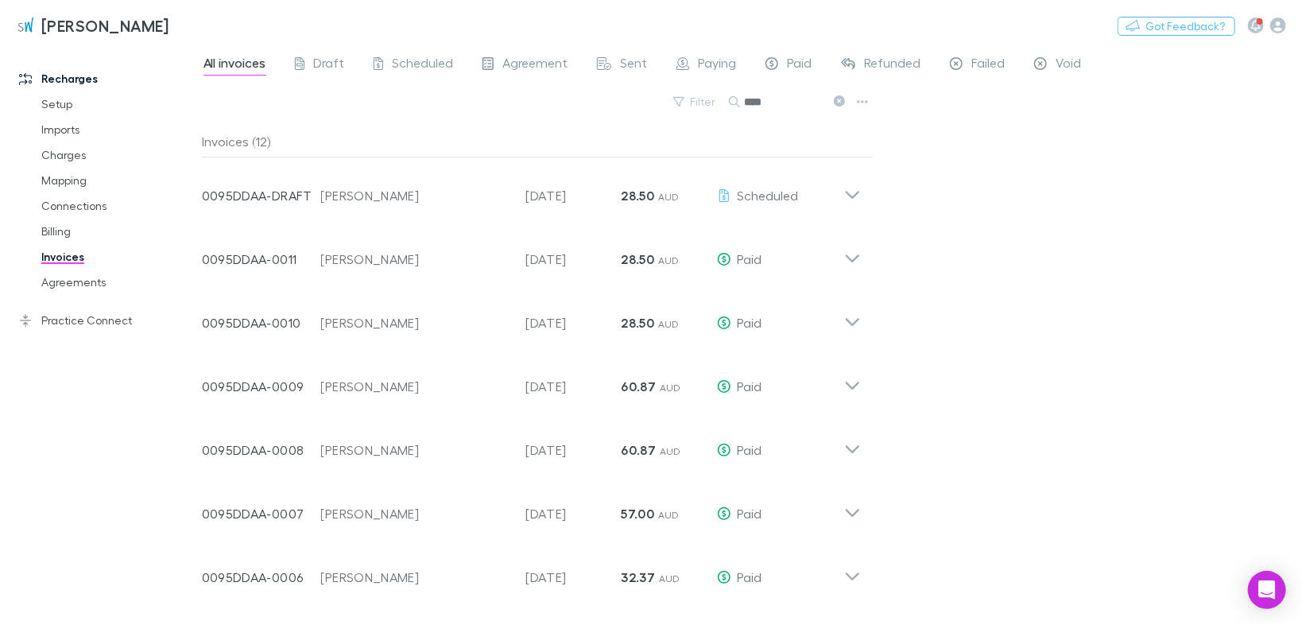
click at [853, 383] on icon at bounding box center [852, 380] width 17 height 32
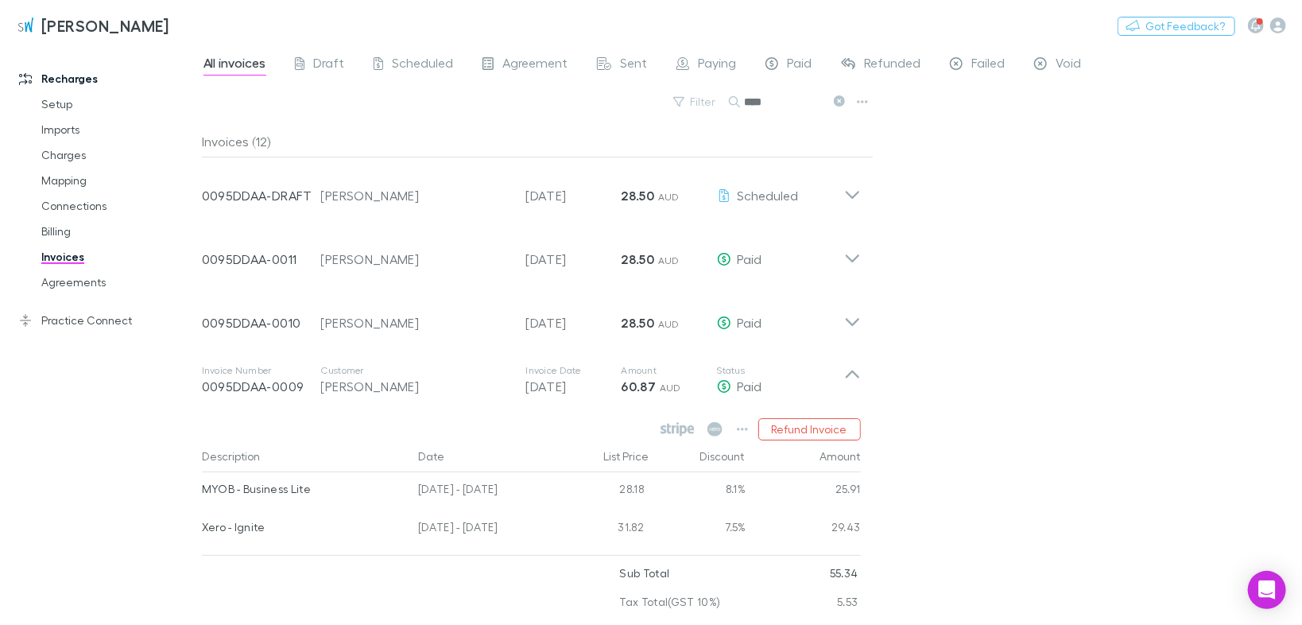
click at [857, 376] on icon at bounding box center [852, 374] width 14 height 8
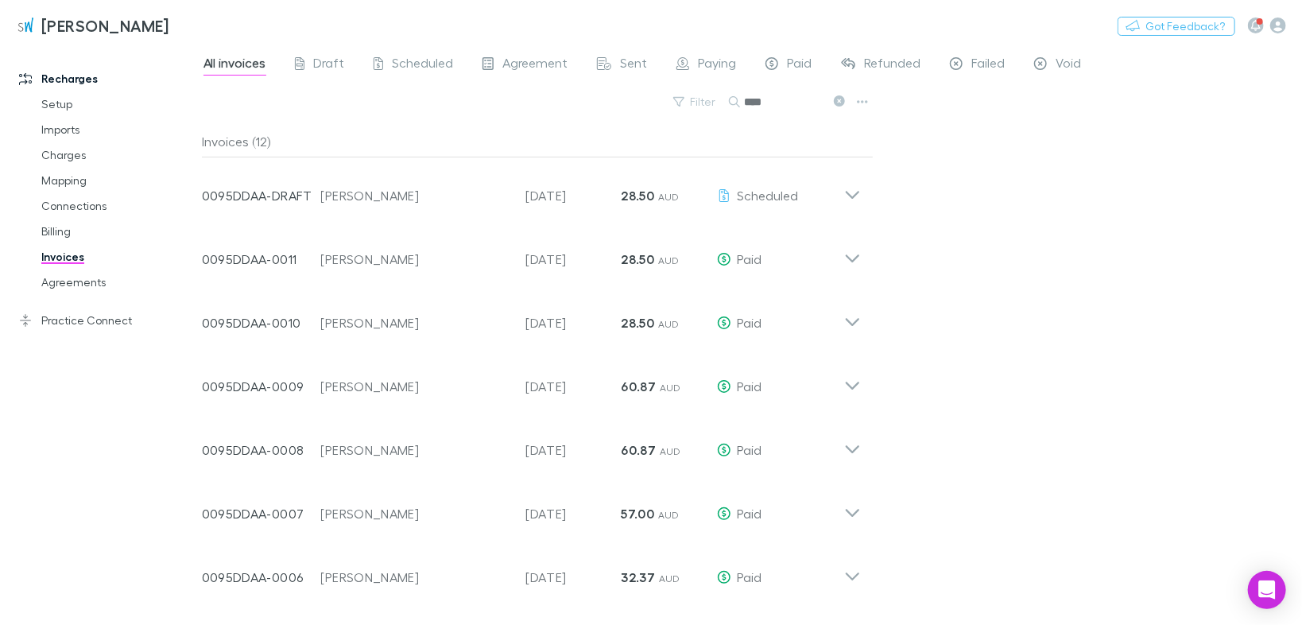
click at [850, 385] on icon at bounding box center [852, 385] width 14 height 8
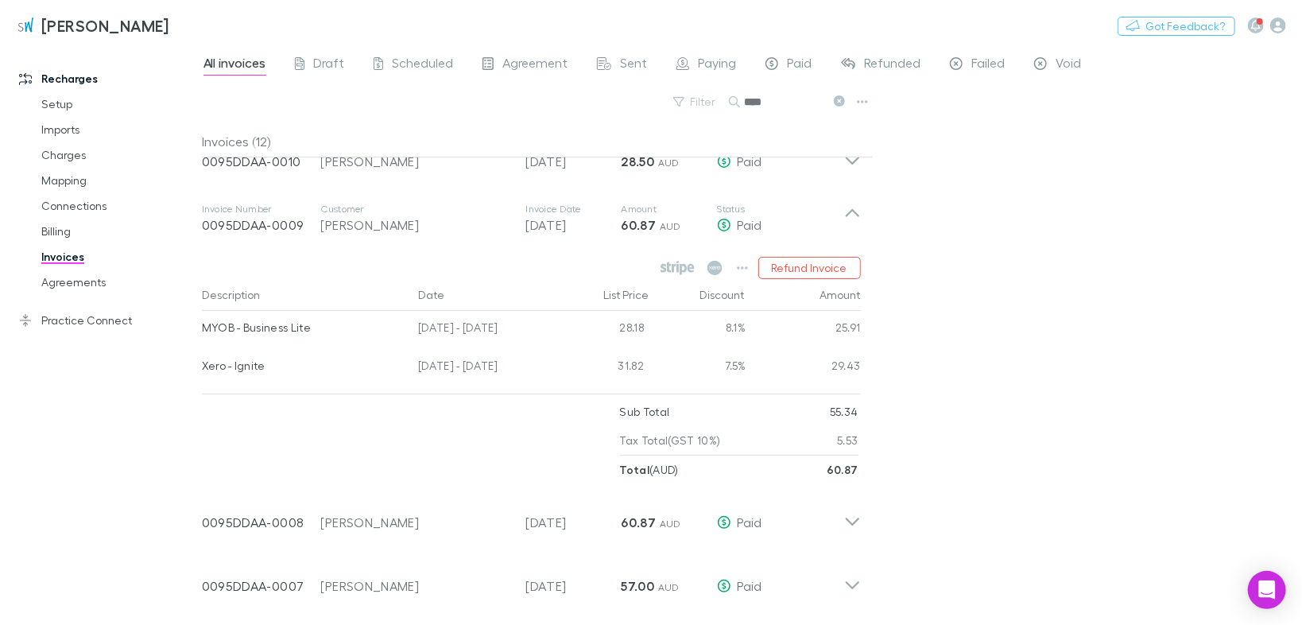
scroll to position [159, 0]
click at [856, 215] on icon at bounding box center [852, 215] width 14 height 8
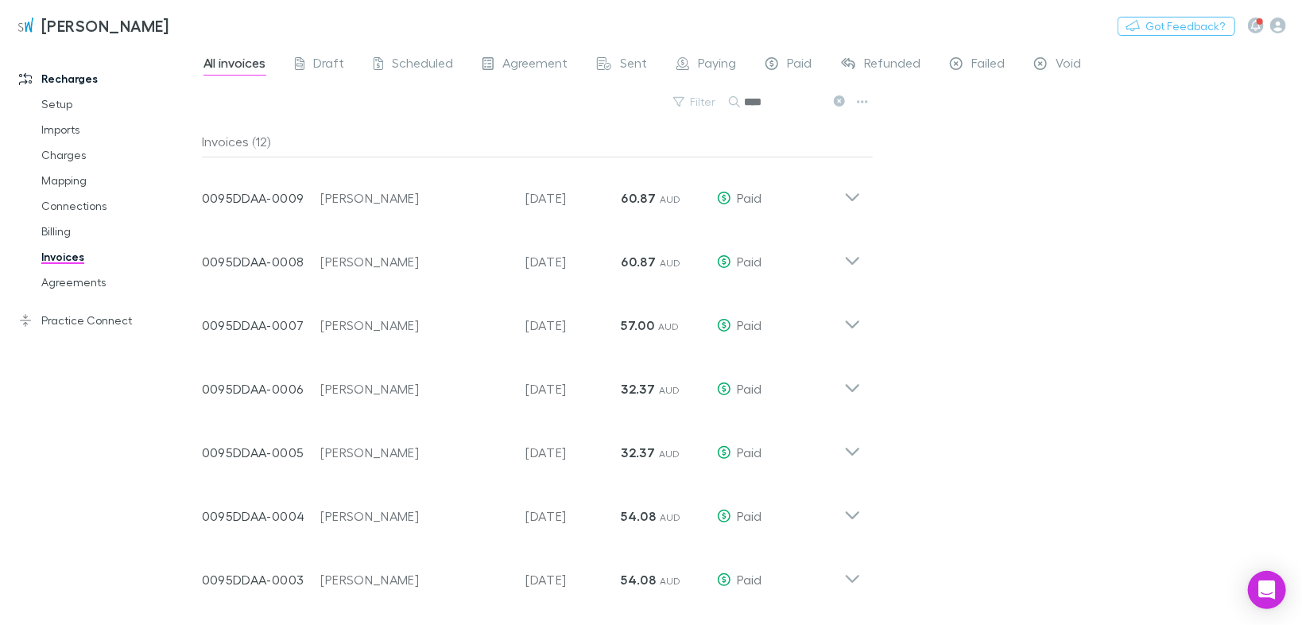
scroll to position [0, 0]
